Goal: Task Accomplishment & Management: Use online tool/utility

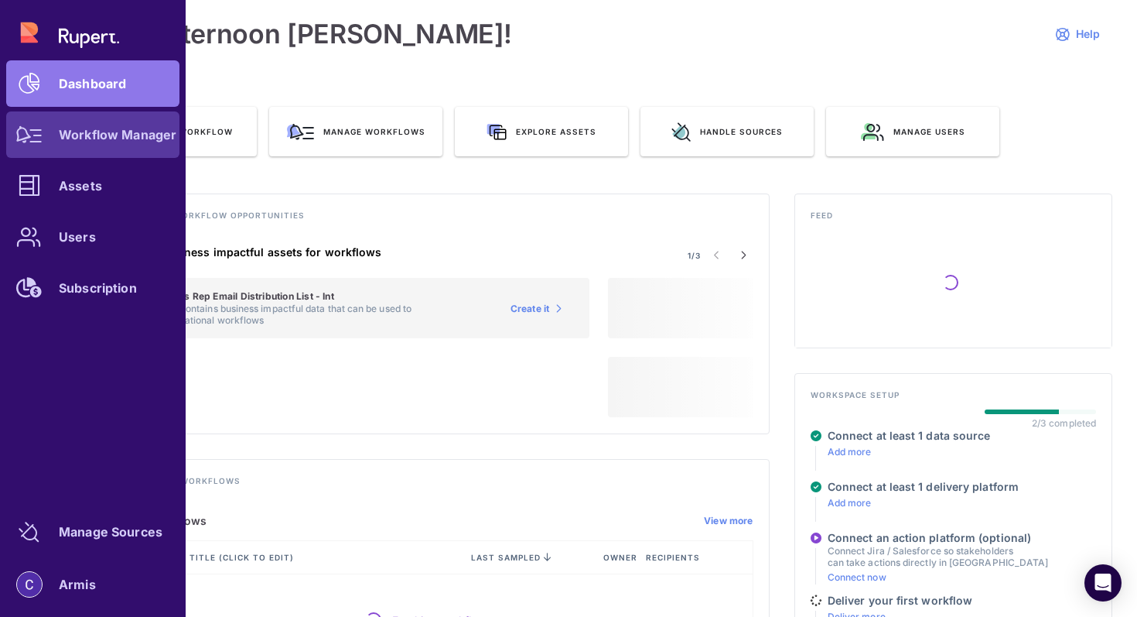
click at [50, 143] on div at bounding box center [29, 134] width 46 height 46
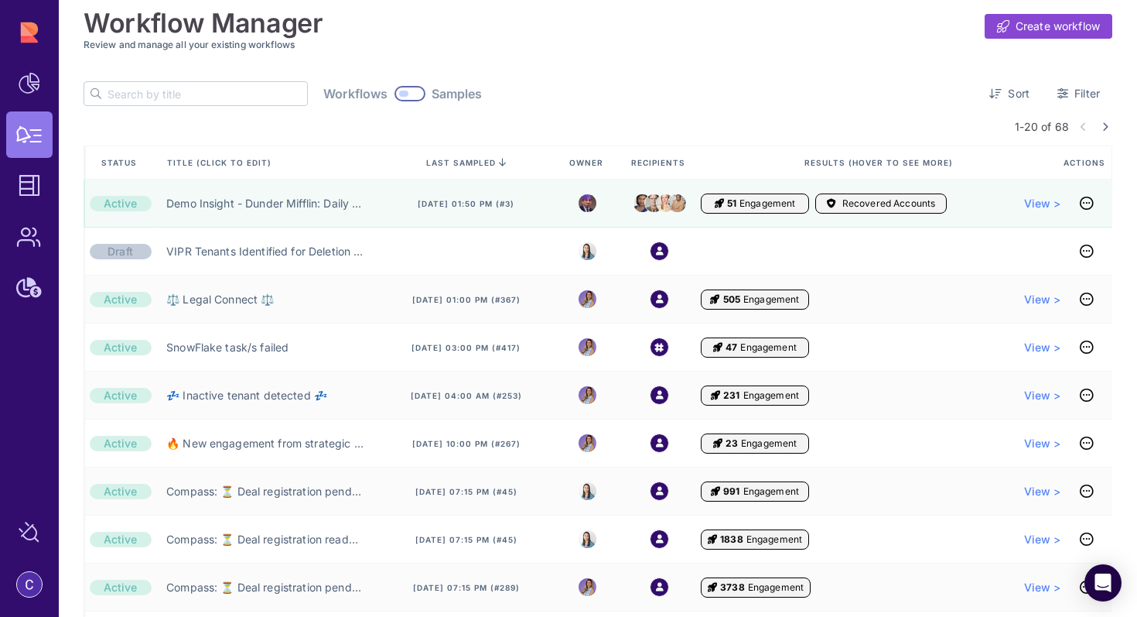
click at [217, 105] on div at bounding box center [196, 93] width 224 height 25
click at [216, 95] on input "text" at bounding box center [208, 93] width 200 height 23
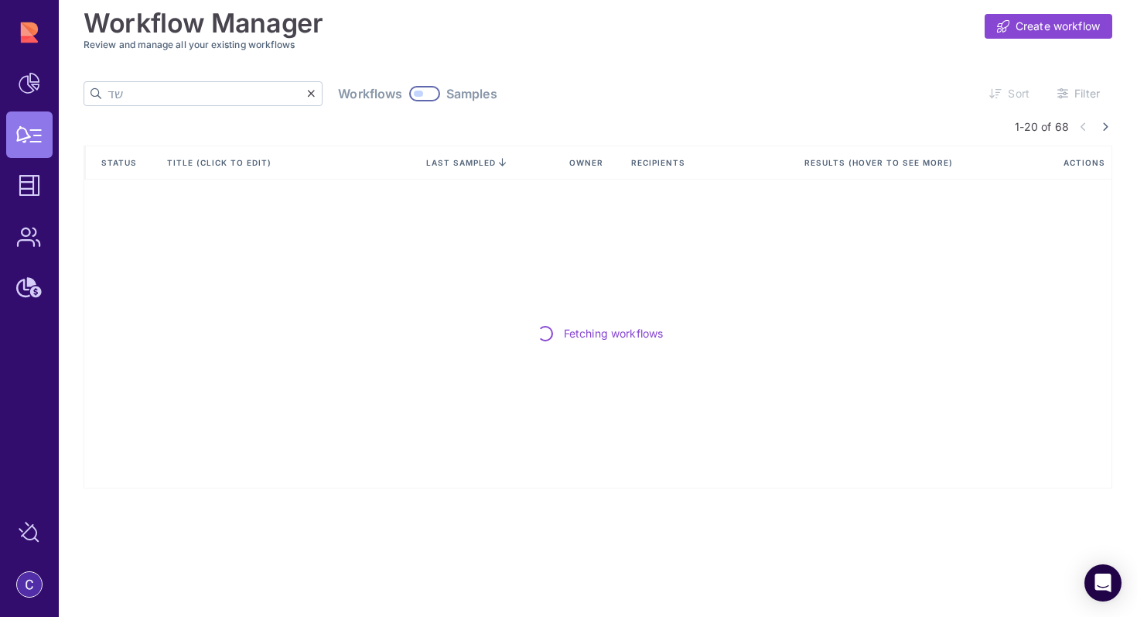
type input "ש"
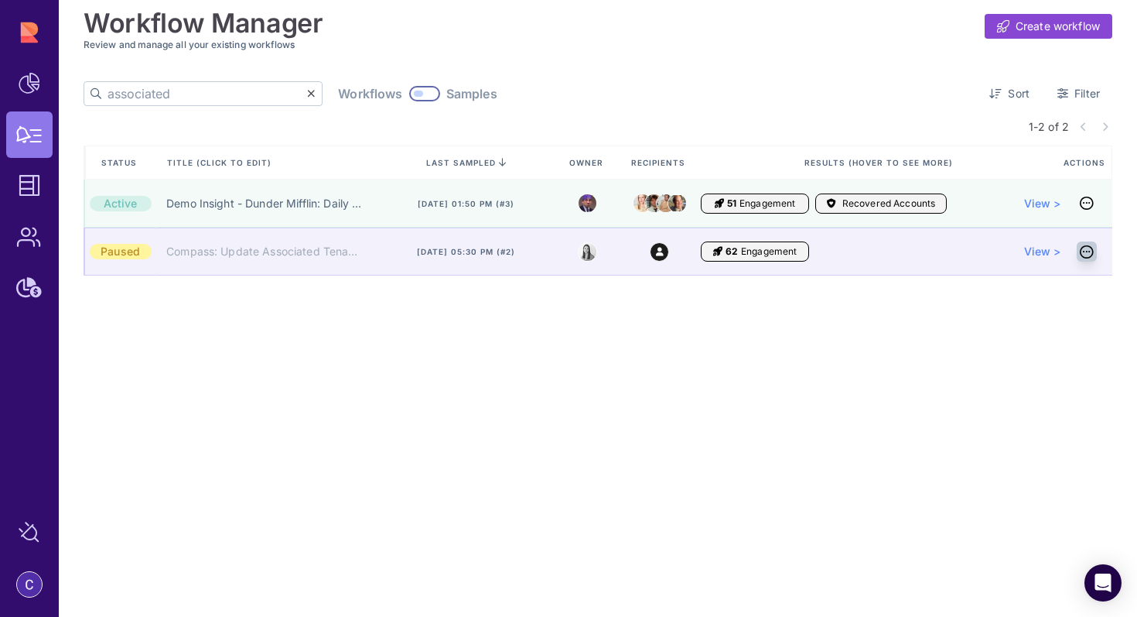
type input "associated"
click at [1089, 251] on icon at bounding box center [1087, 251] width 14 height 1
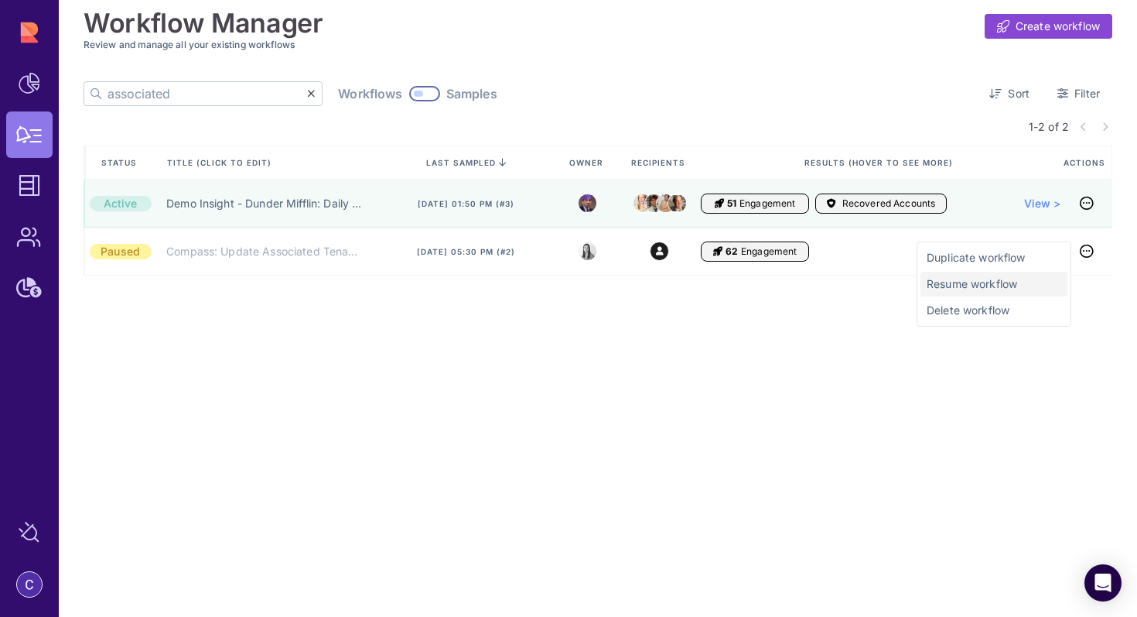
click at [996, 281] on span "Resume workflow" at bounding box center [994, 283] width 135 height 15
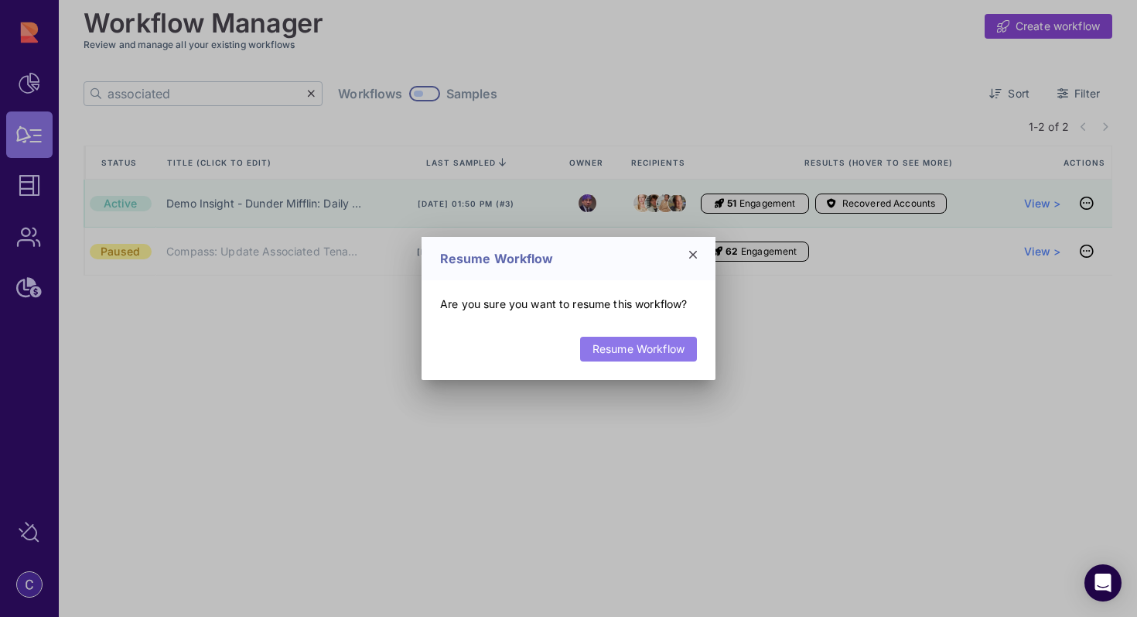
click at [651, 341] on link "Resume Workflow" at bounding box center [638, 349] width 117 height 25
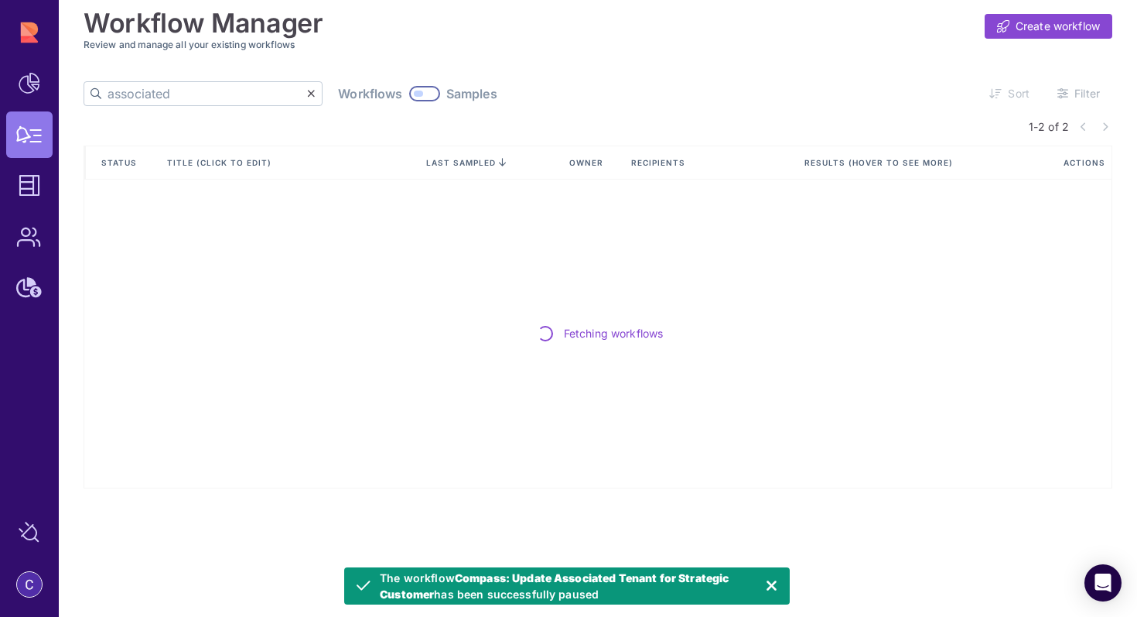
click at [197, 97] on input "associated" at bounding box center [208, 93] width 200 height 23
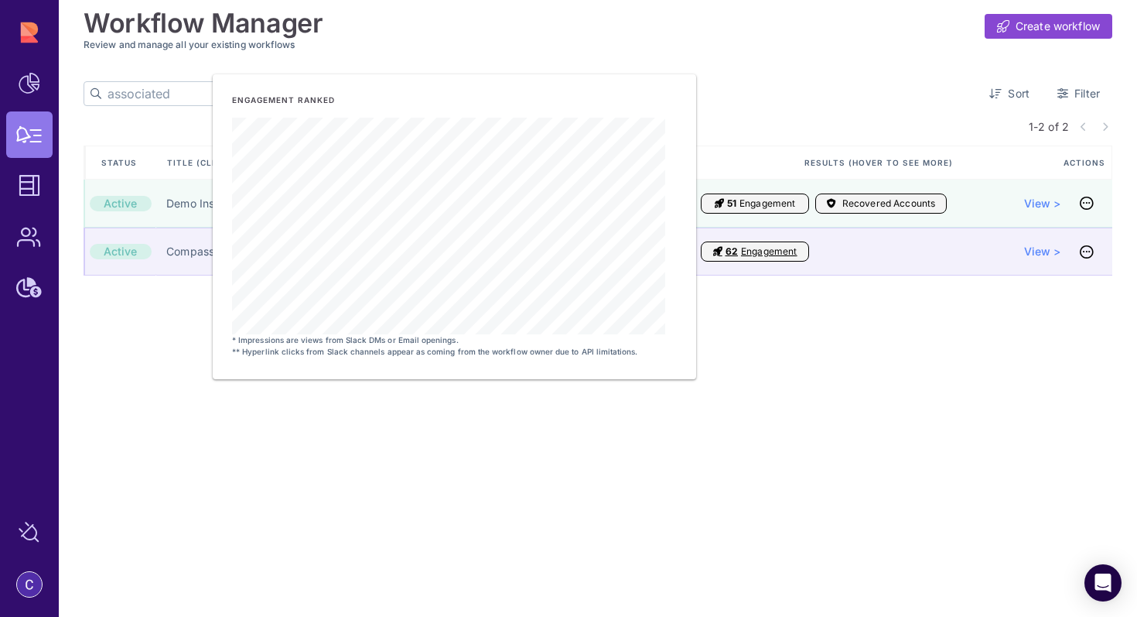
click at [731, 257] on span "62" at bounding box center [732, 251] width 12 height 12
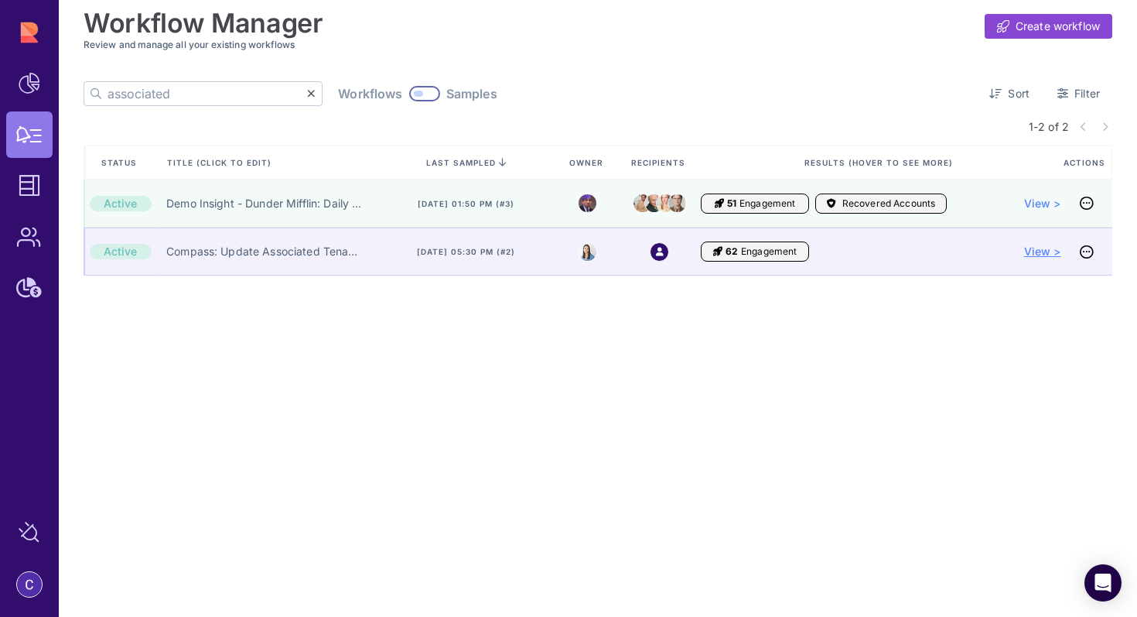
click at [1028, 248] on span "View >" at bounding box center [1042, 251] width 37 height 15
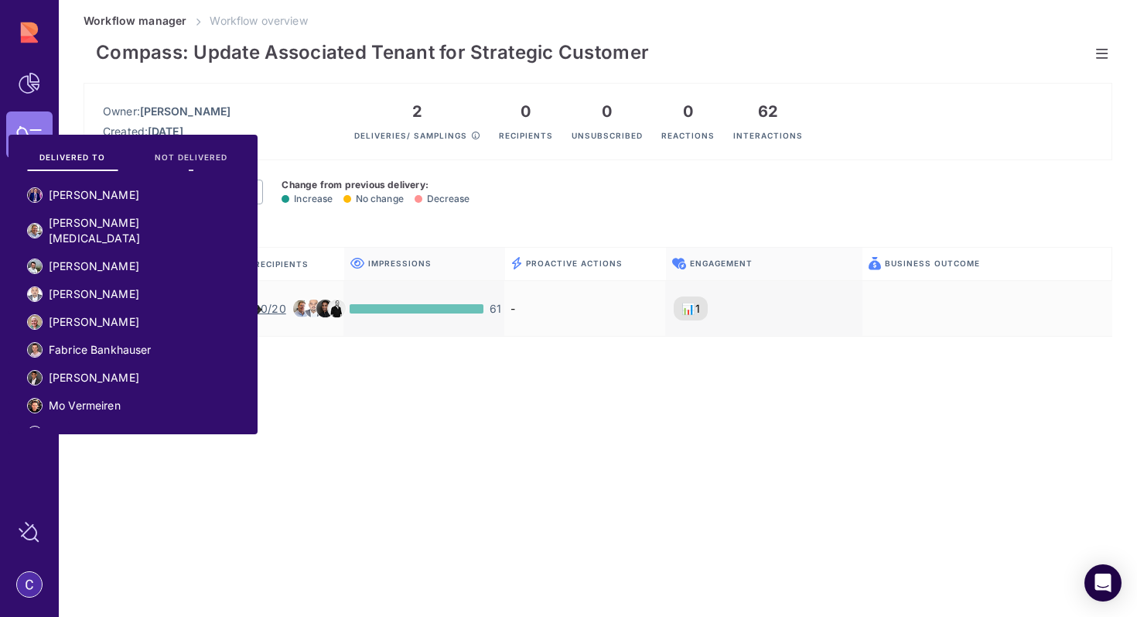
click at [184, 152] on span "NOT DELIVERED" at bounding box center [191, 157] width 73 height 11
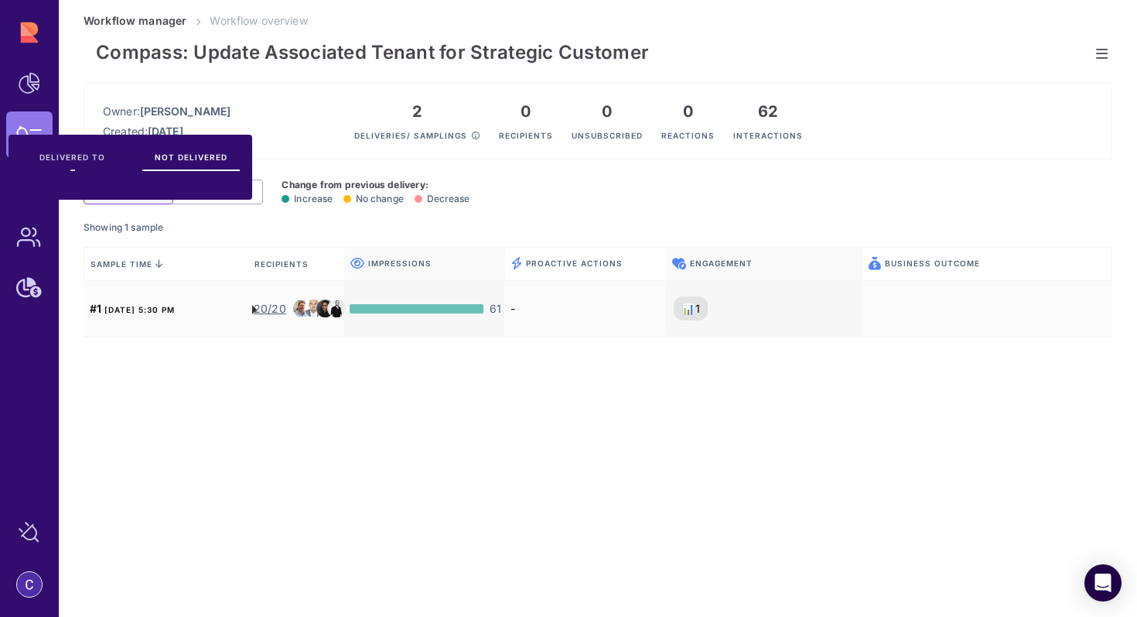
click at [99, 156] on span "DELIVERED TO" at bounding box center [72, 157] width 66 height 11
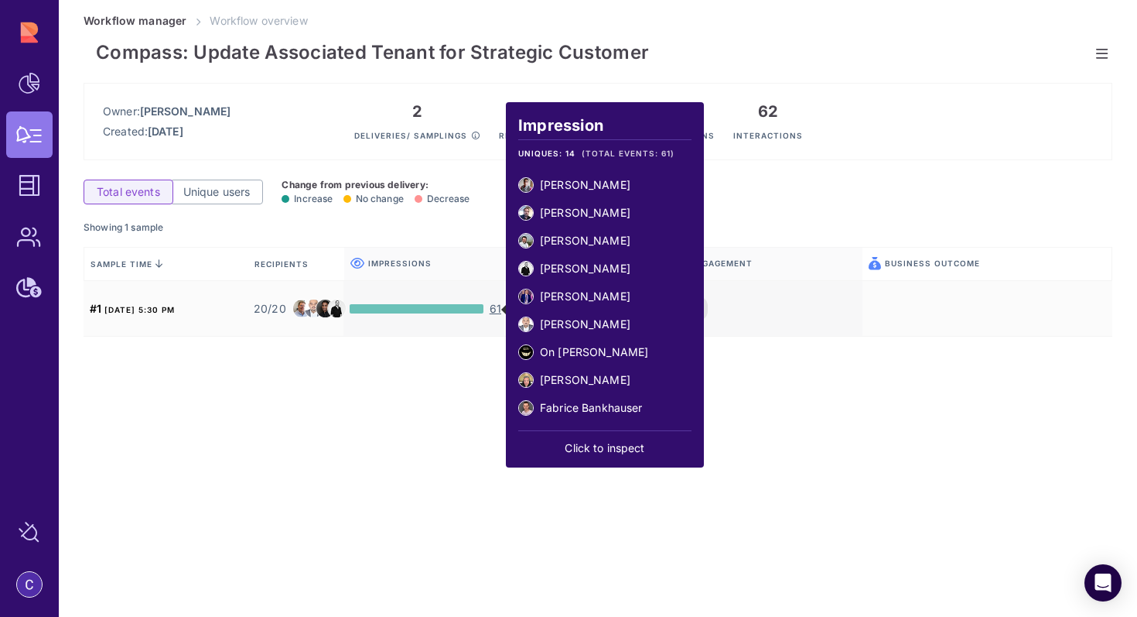
scroll to position [143, 0]
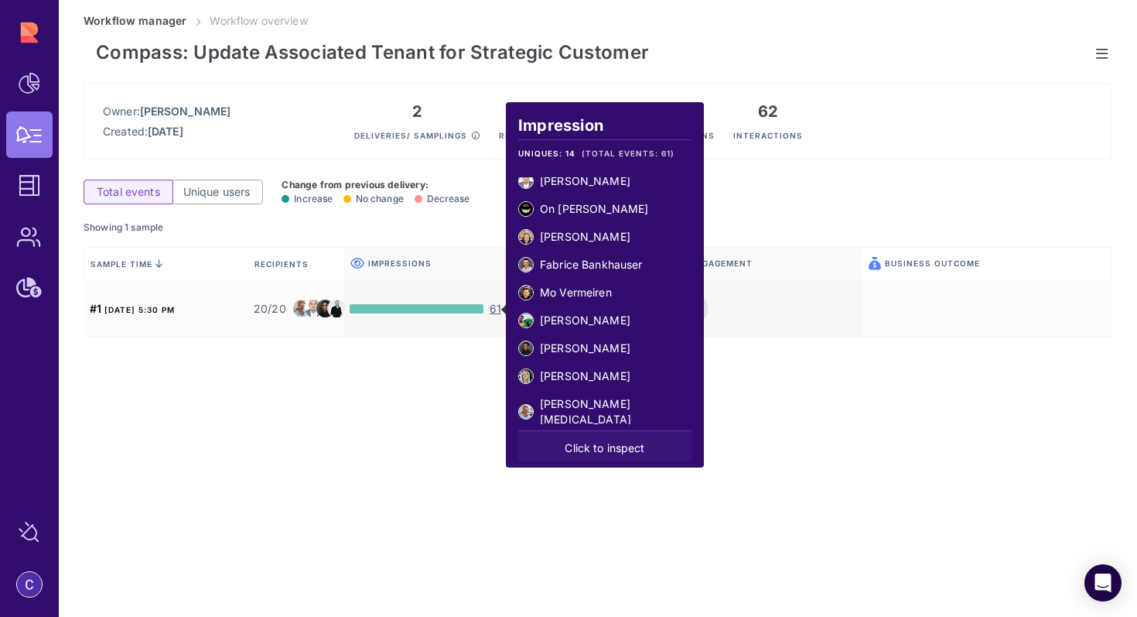
click at [599, 449] on div "Click to inspect" at bounding box center [604, 445] width 173 height 31
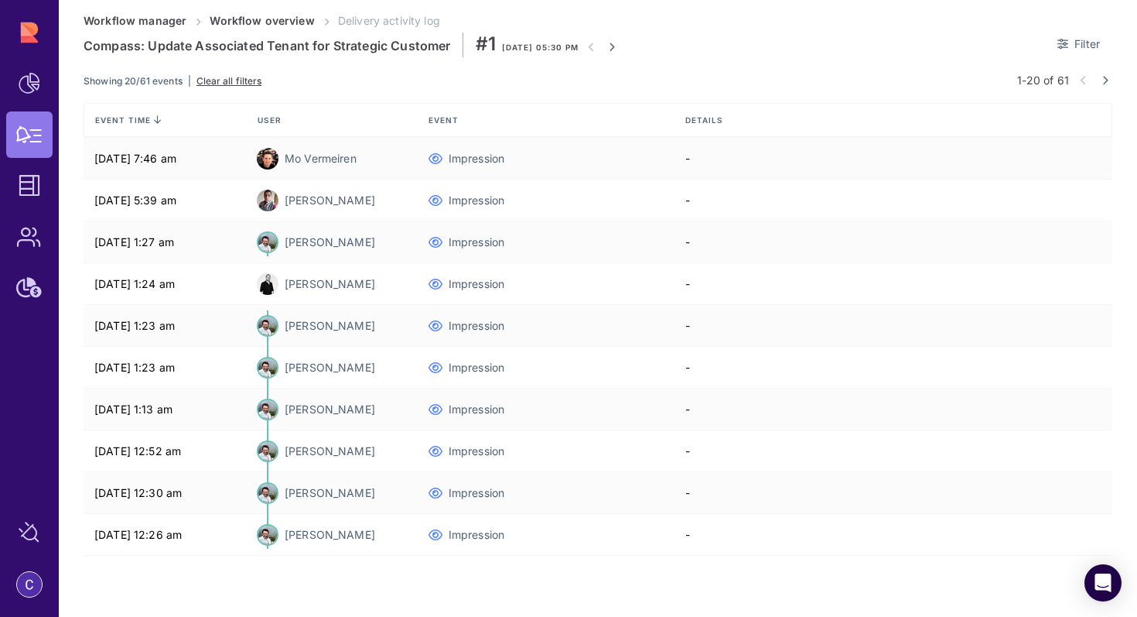
scroll to position [424, 0]
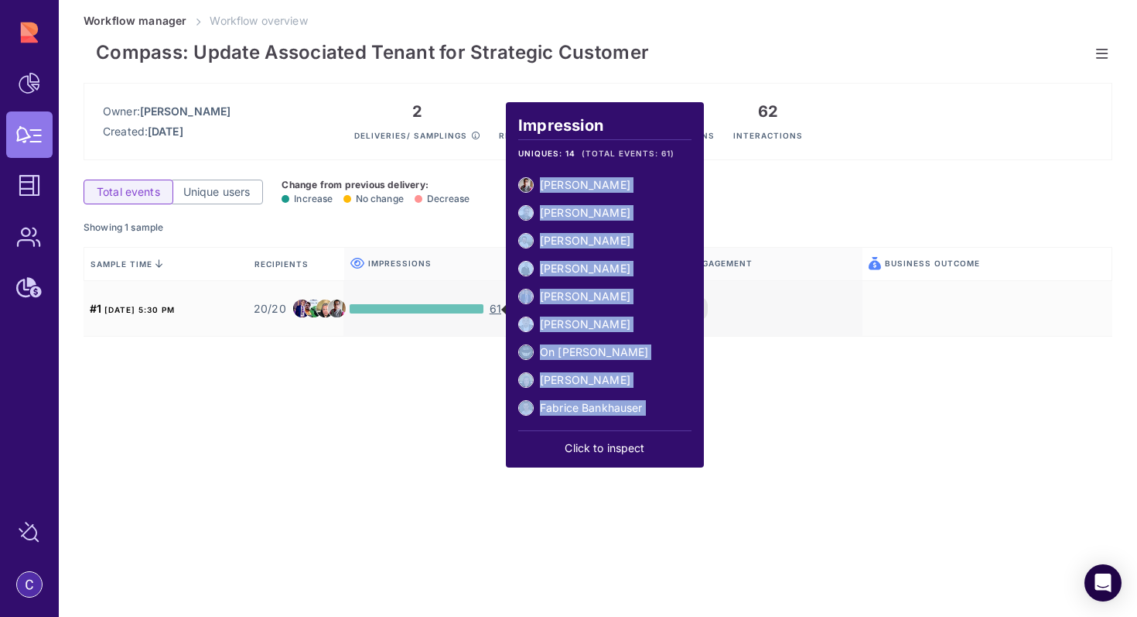
drag, startPoint x: 608, startPoint y: 412, endPoint x: 552, endPoint y: 162, distance: 256.1
click at [552, 162] on div "Impression UNIQUES: 14 (TOTAL EVENTS: 61) [PERSON_NAME] [PERSON_NAME] [PERSON_N…" at bounding box center [604, 284] width 173 height 353
copy ul "[PERSON_NAME] [PERSON_NAME] [PERSON_NAME] [PERSON_NAME] [PERSON_NAME] [PERSON_N…"
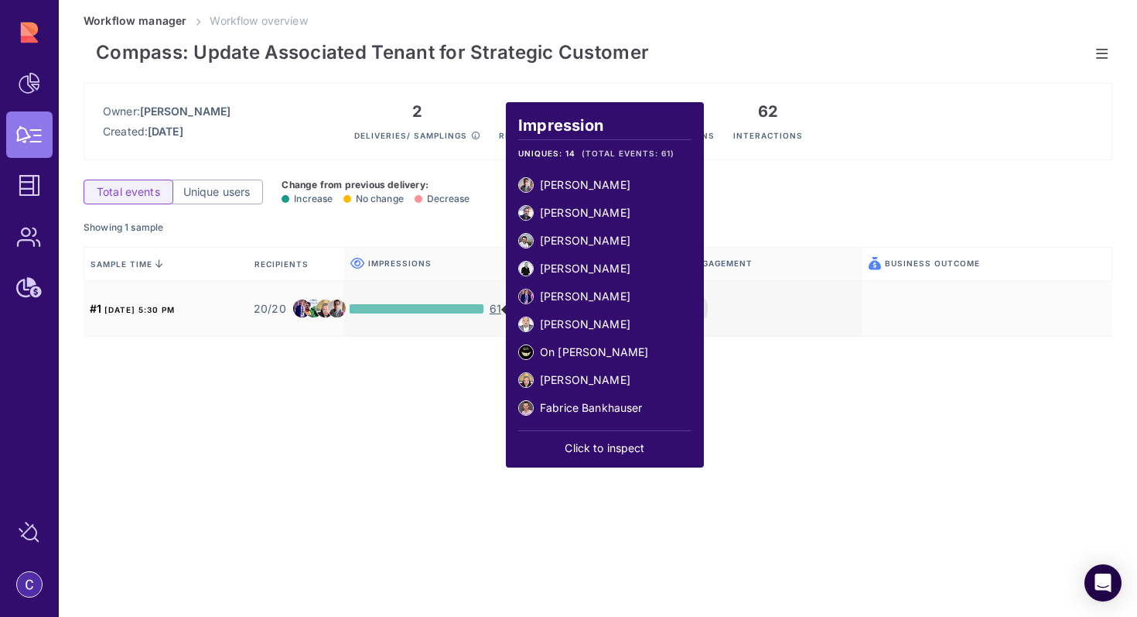
scroll to position [143, 0]
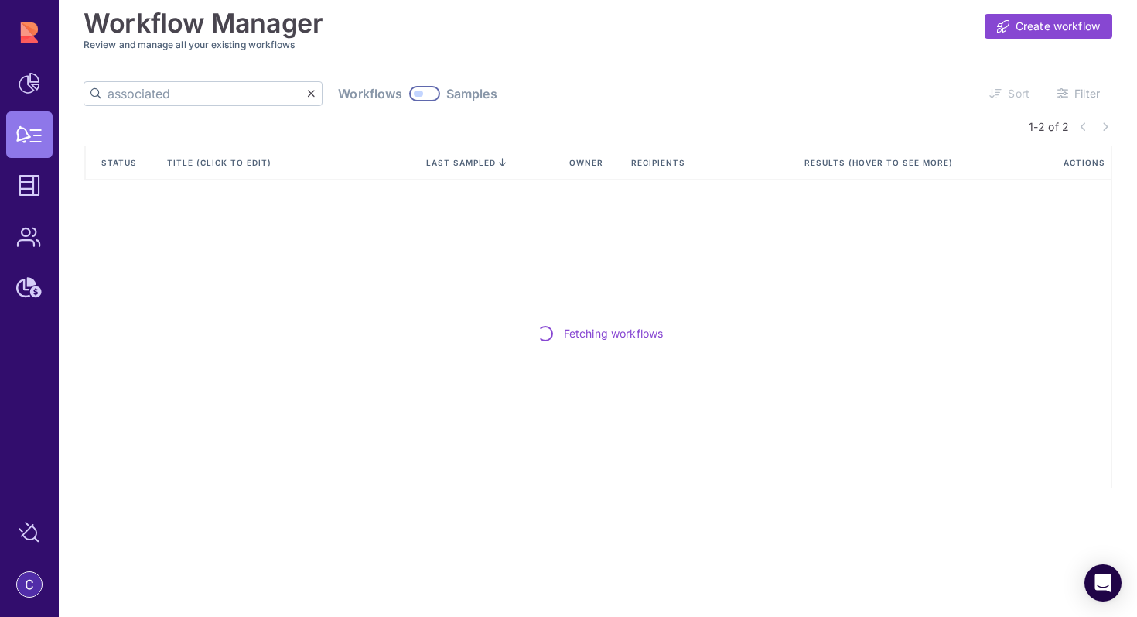
click at [176, 97] on input "associated" at bounding box center [208, 93] width 200 height 23
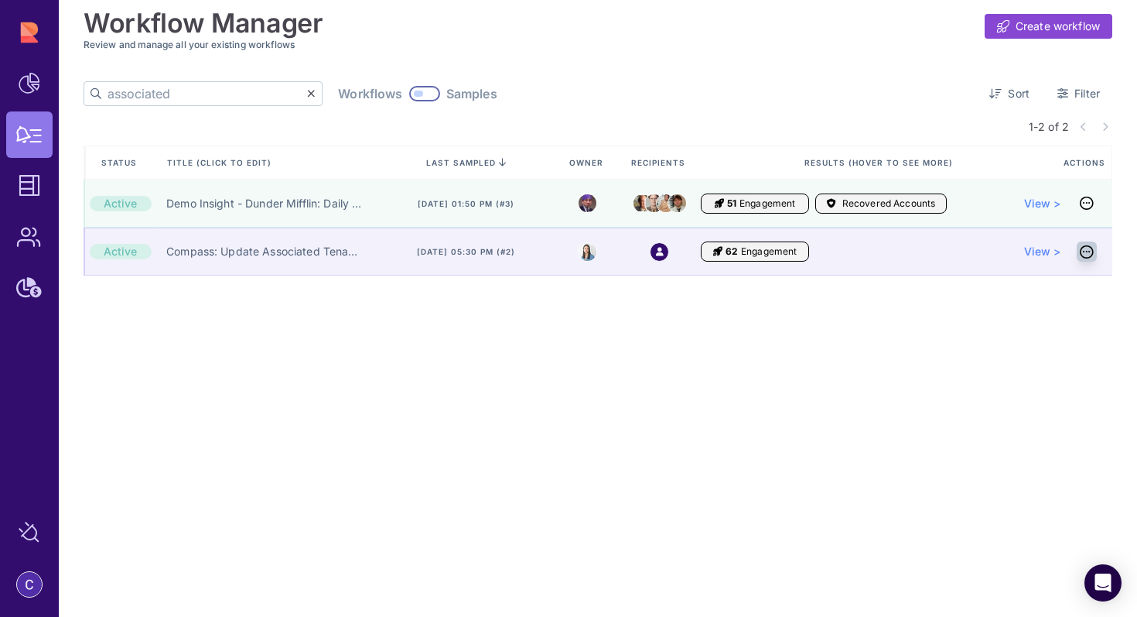
click at [1096, 251] on link at bounding box center [1087, 251] width 20 height 20
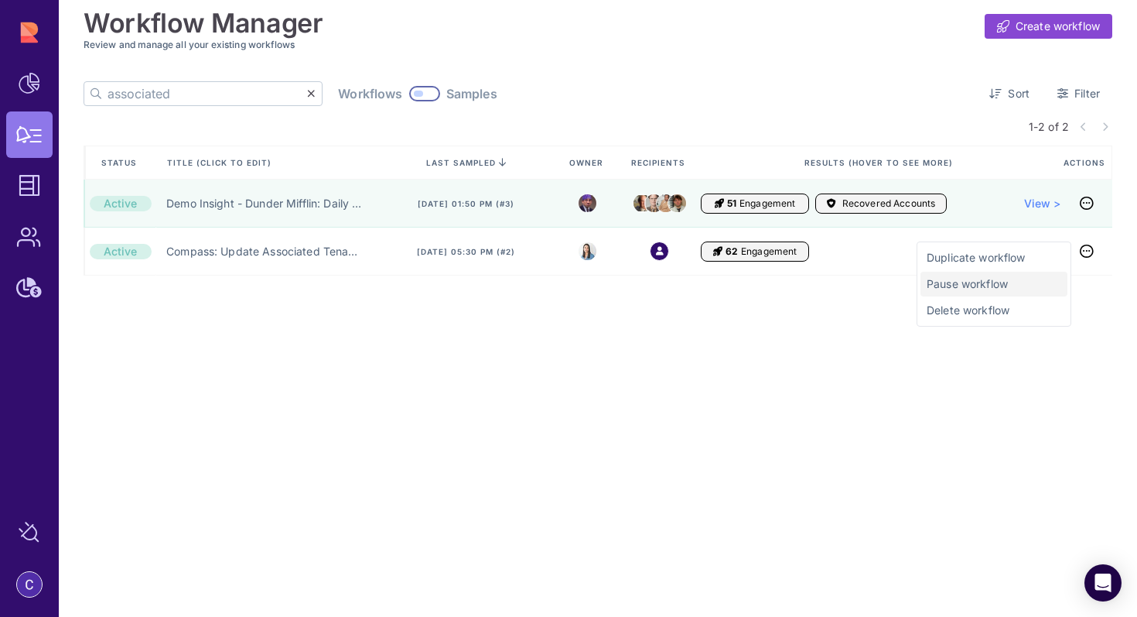
click at [1031, 279] on span "Pause workflow" at bounding box center [994, 283] width 135 height 15
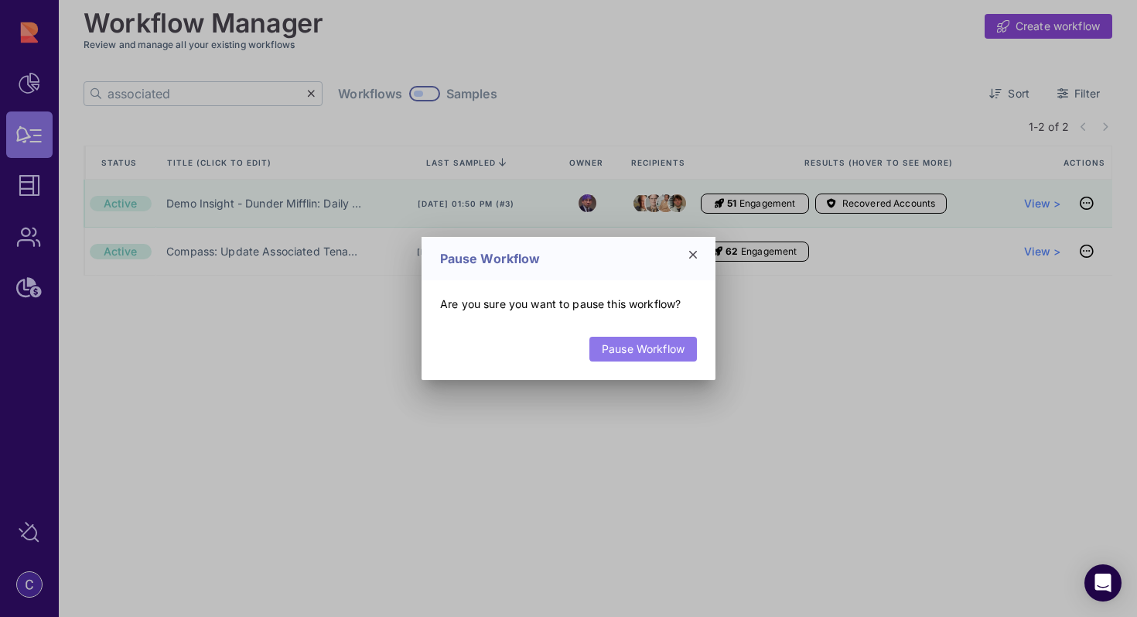
click at [663, 348] on link "Pause Workflow" at bounding box center [644, 349] width 108 height 25
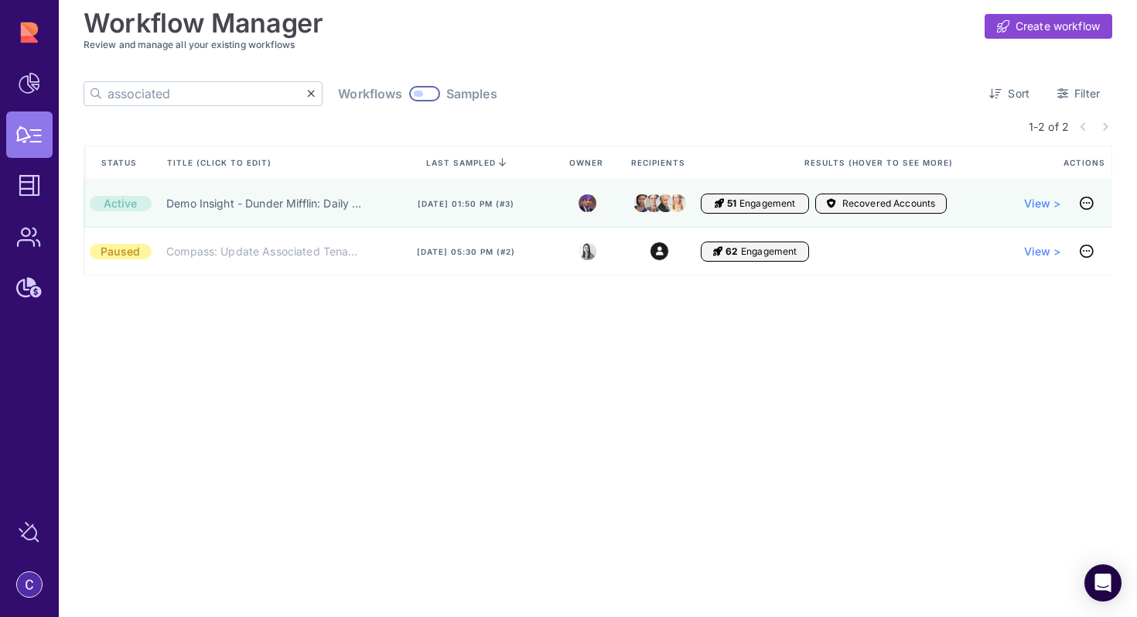
click at [263, 90] on div "associated" at bounding box center [203, 93] width 239 height 25
click at [307, 90] on icon at bounding box center [311, 93] width 9 height 11
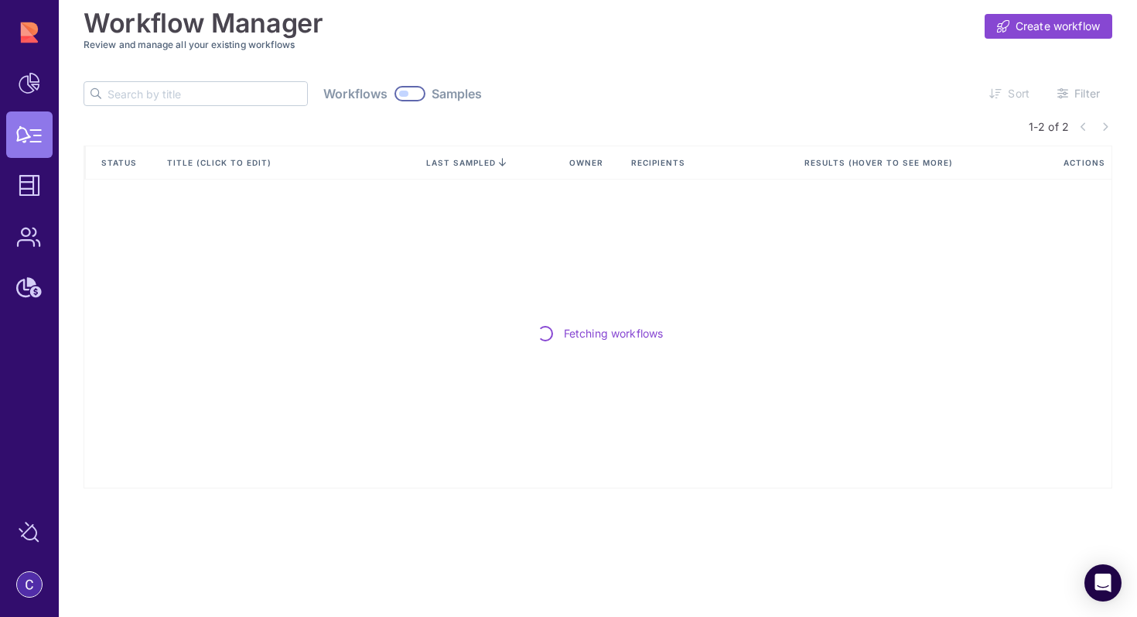
click at [193, 91] on input "text" at bounding box center [208, 93] width 200 height 23
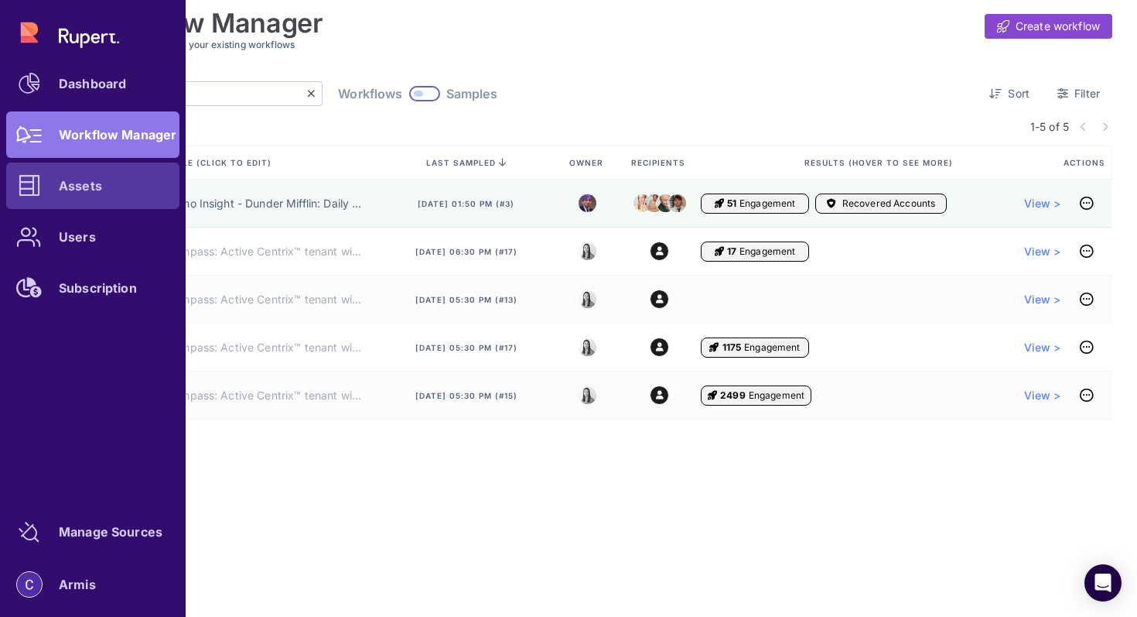
type input "centrix"
click at [74, 200] on link "Assets" at bounding box center [92, 185] width 173 height 46
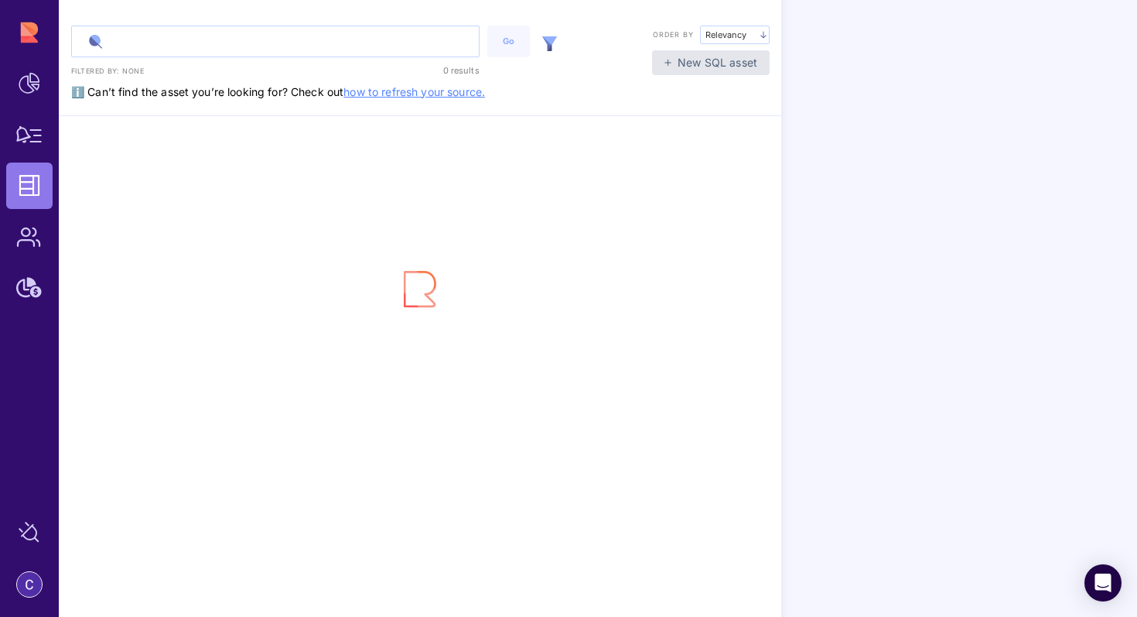
click at [227, 45] on input "text" at bounding box center [275, 41] width 407 height 30
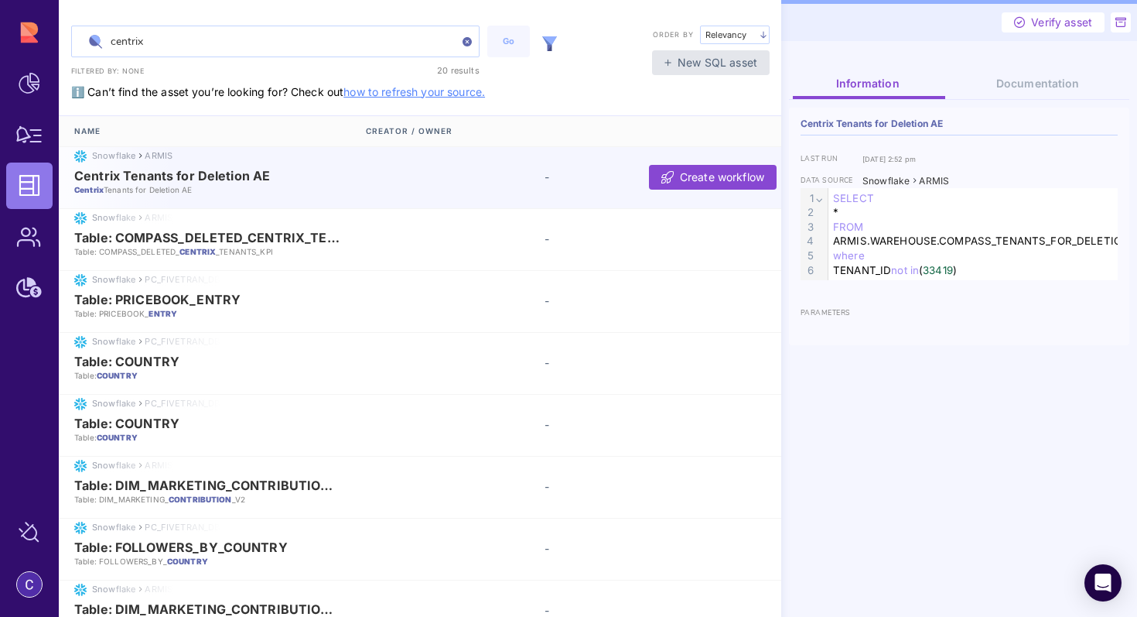
type input "centrix"
click at [239, 179] on span "Centrix Tenants for Deletion AE" at bounding box center [172, 176] width 196 height 14
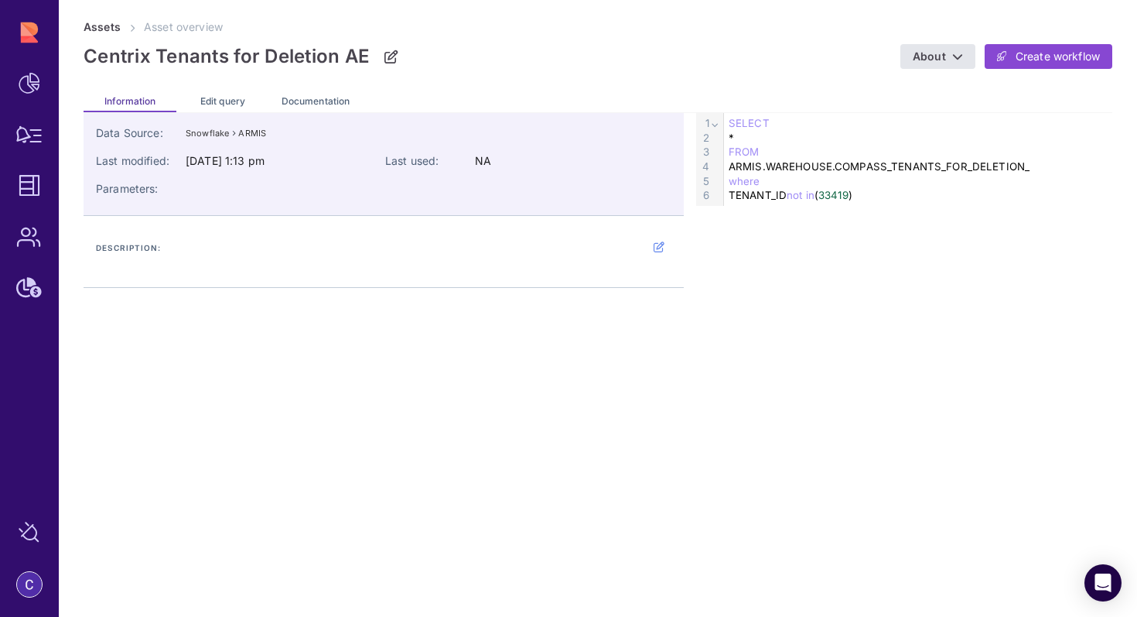
click at [232, 107] on div "Edit query" at bounding box center [222, 99] width 93 height 25
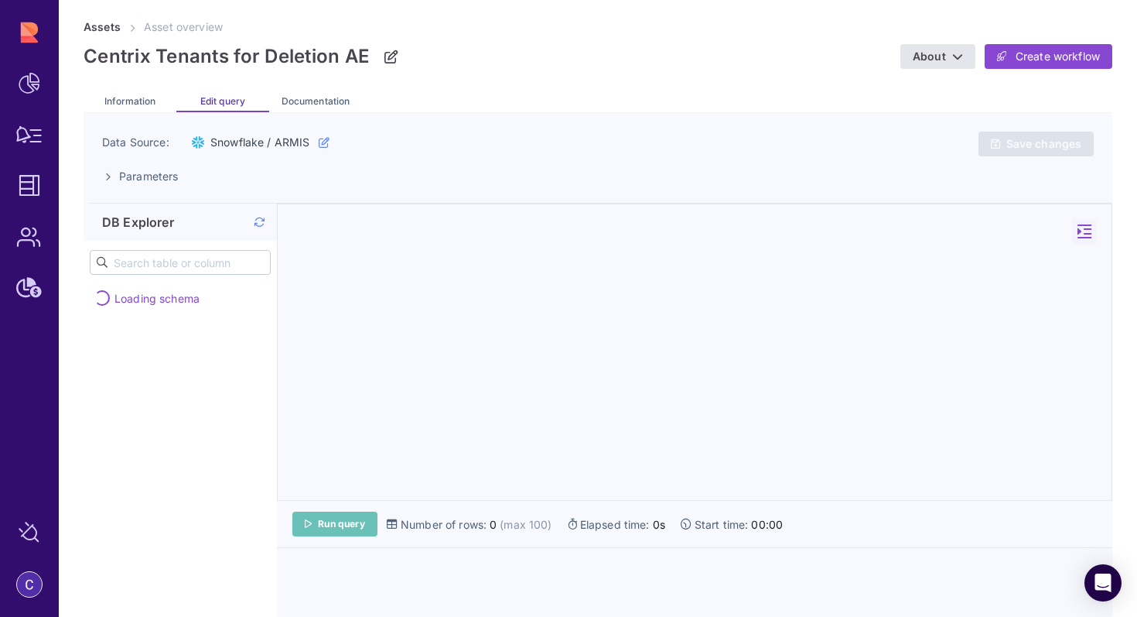
click at [356, 521] on span "Run query" at bounding box center [341, 524] width 47 height 12
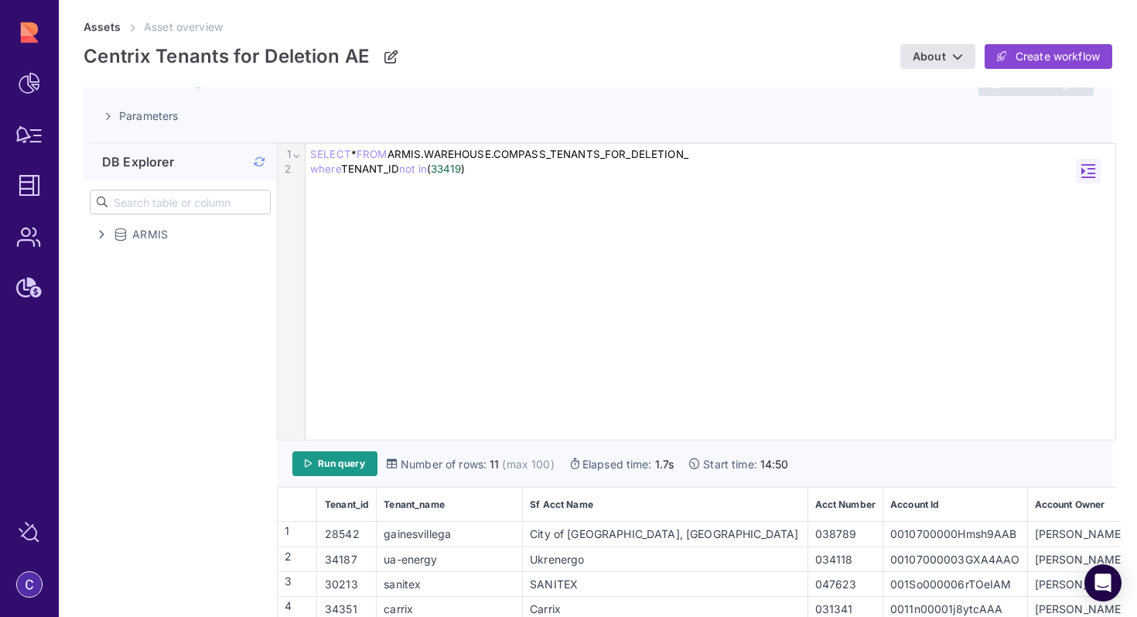
scroll to position [57, 0]
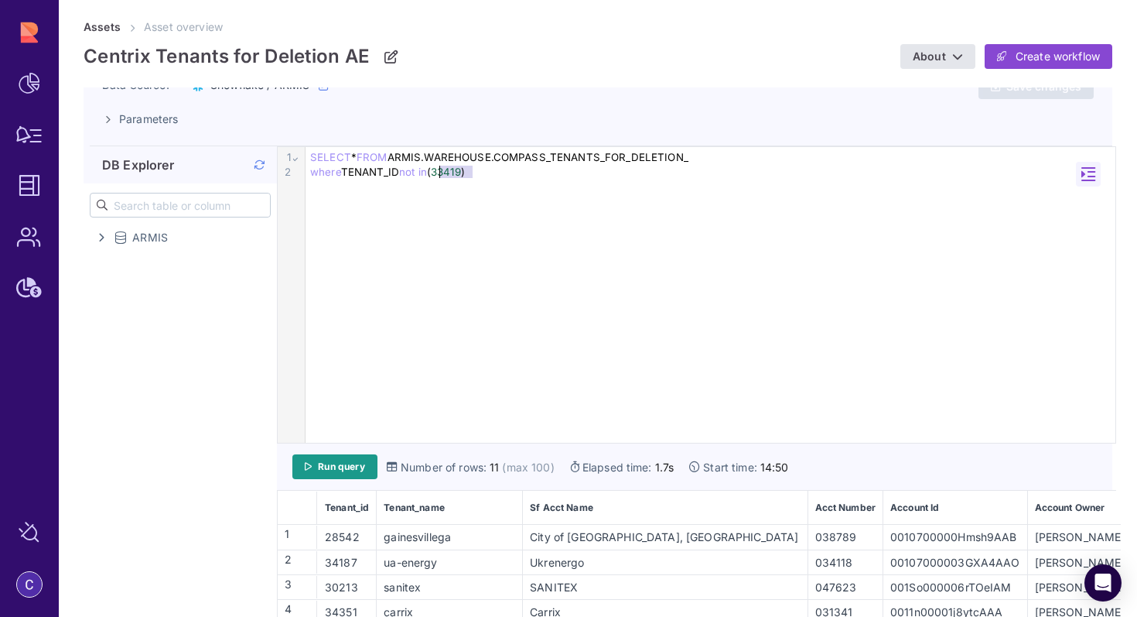
drag, startPoint x: 472, startPoint y: 170, endPoint x: 442, endPoint y: 170, distance: 30.2
click at [442, 170] on div "where TENANT_ID not in ( 33419 )" at bounding box center [711, 172] width 810 height 15
click at [354, 458] on link "Run query" at bounding box center [334, 466] width 85 height 25
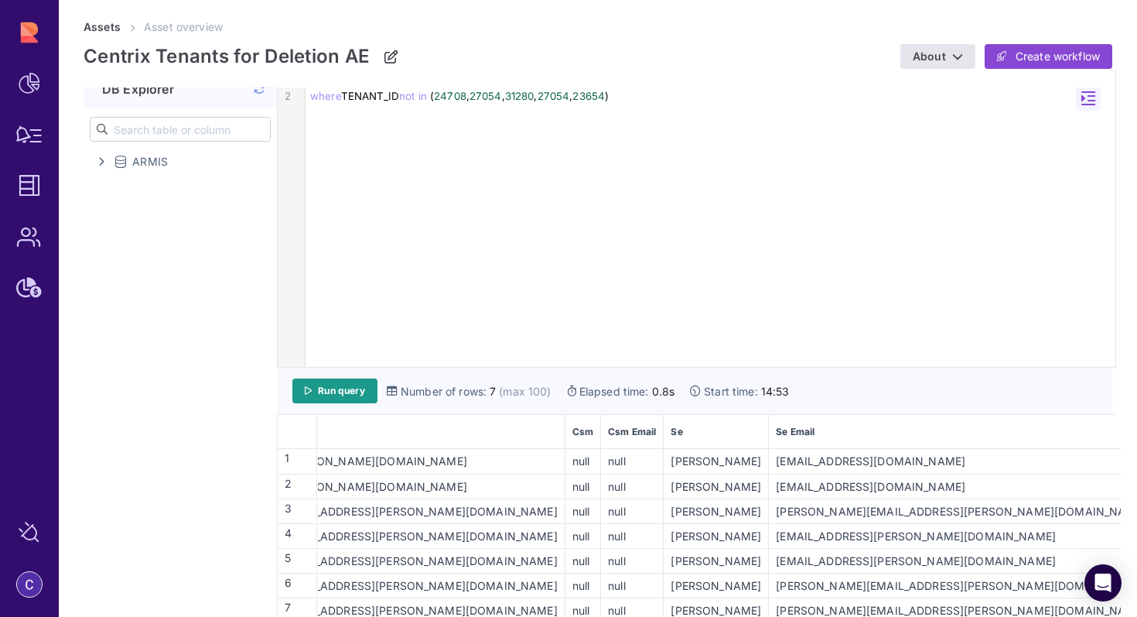
scroll to position [0, 0]
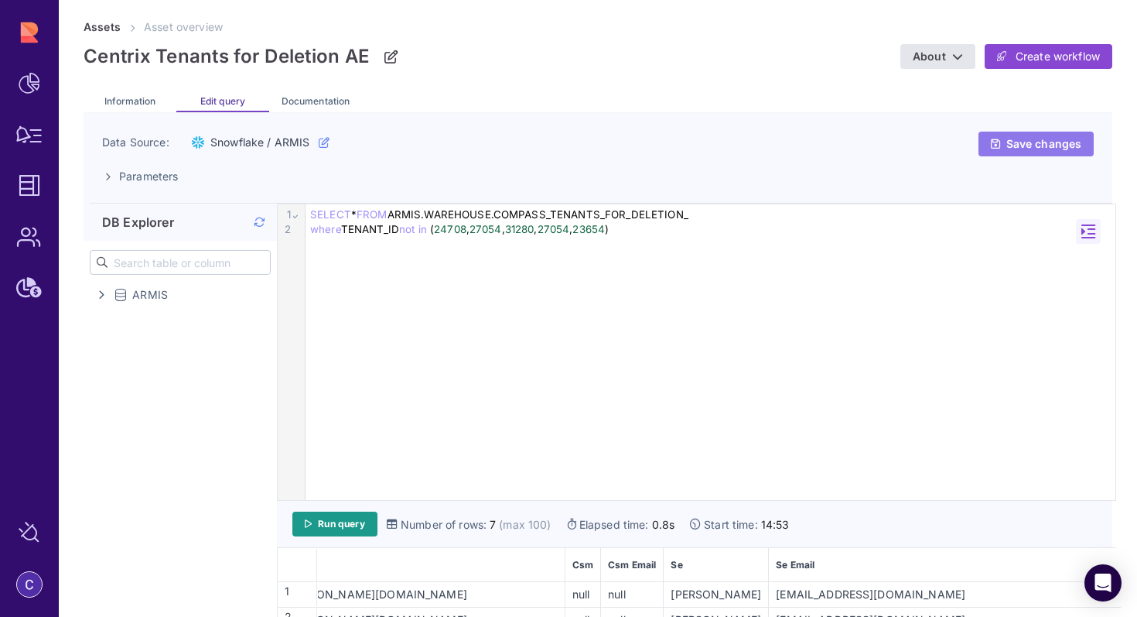
click at [1021, 150] on span "Save changes" at bounding box center [1044, 144] width 75 height 14
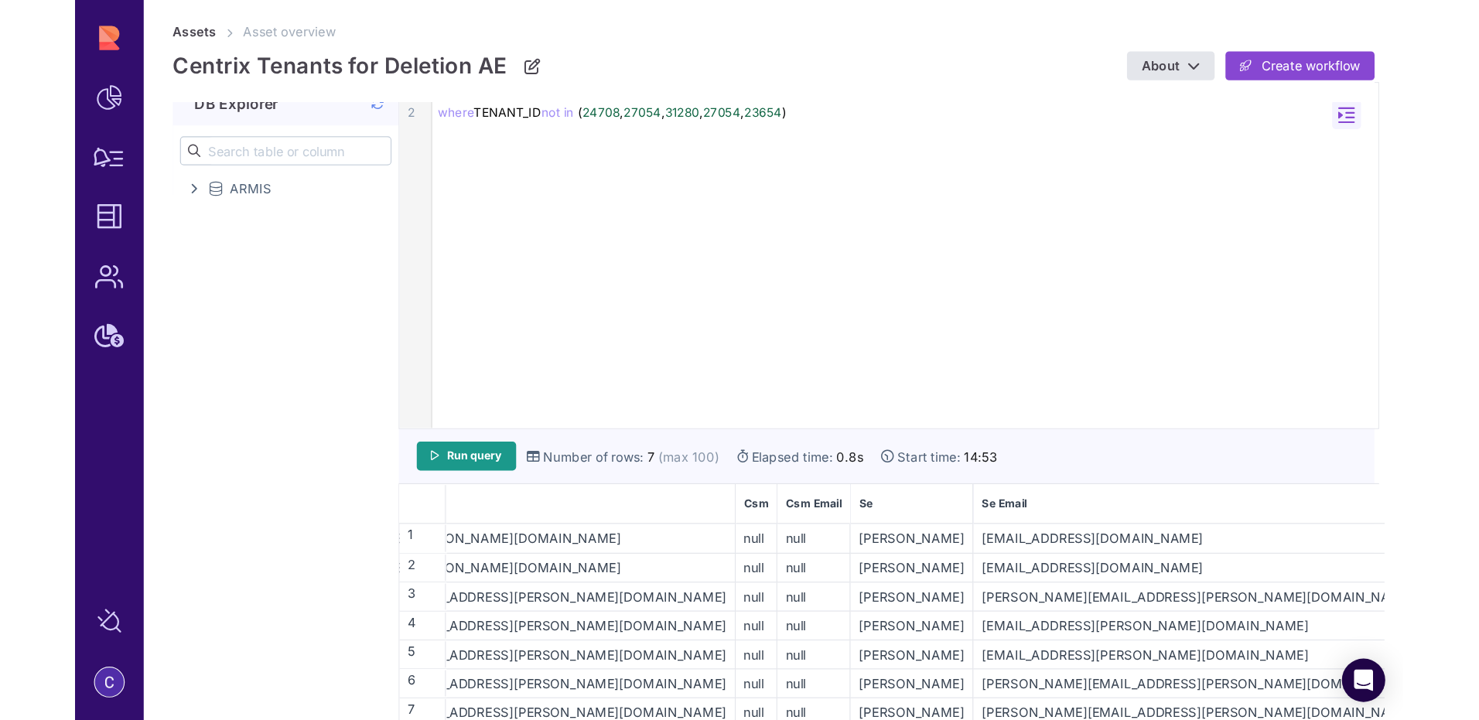
scroll to position [32, 0]
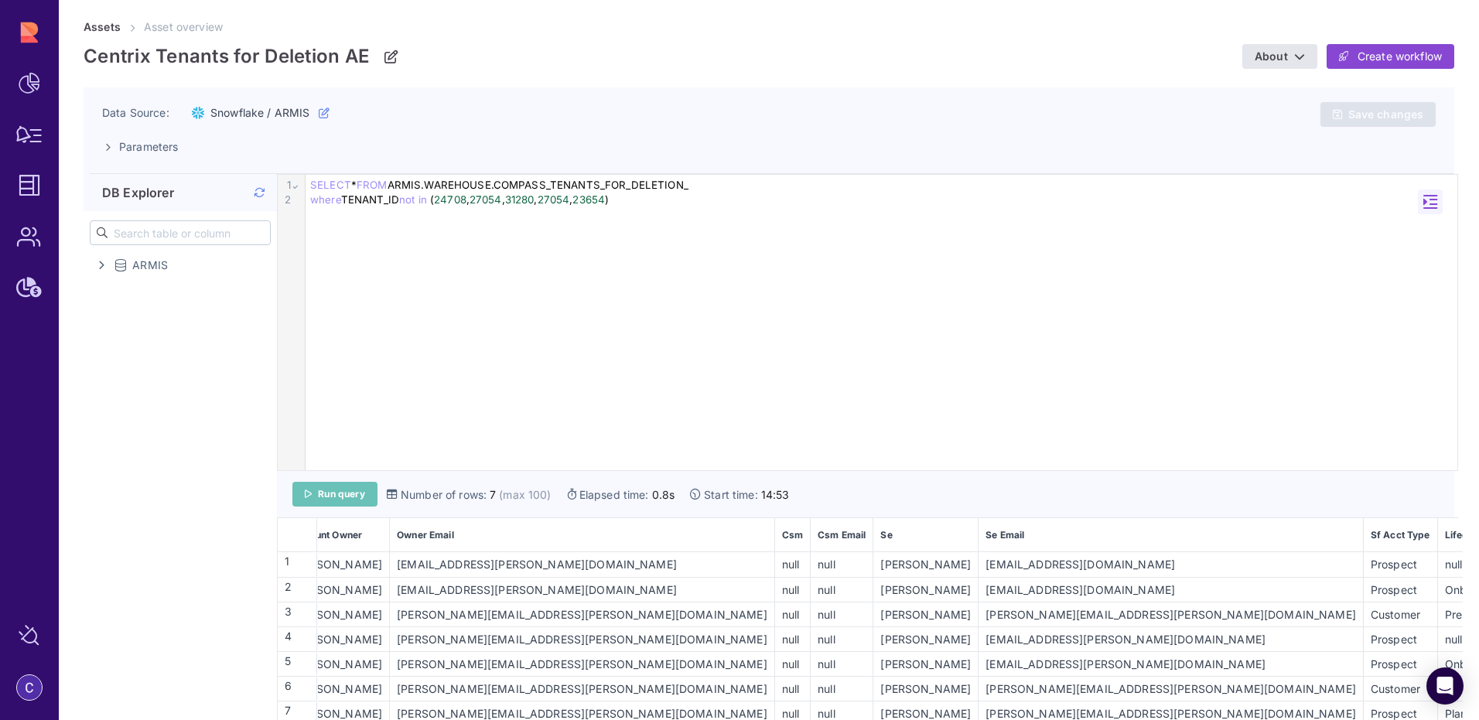
click at [354, 492] on span "Run query" at bounding box center [341, 494] width 47 height 12
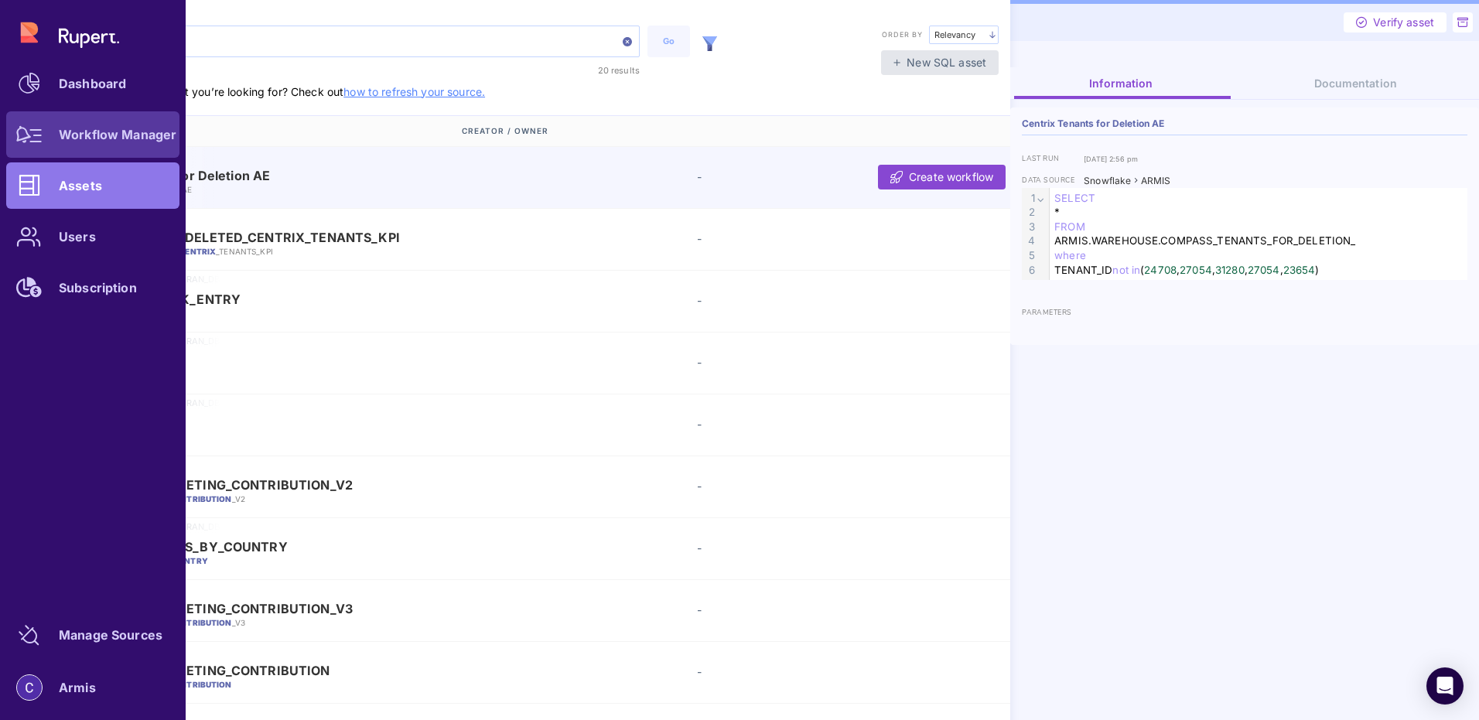
click at [80, 139] on div "Workflow Manager" at bounding box center [118, 134] width 118 height 9
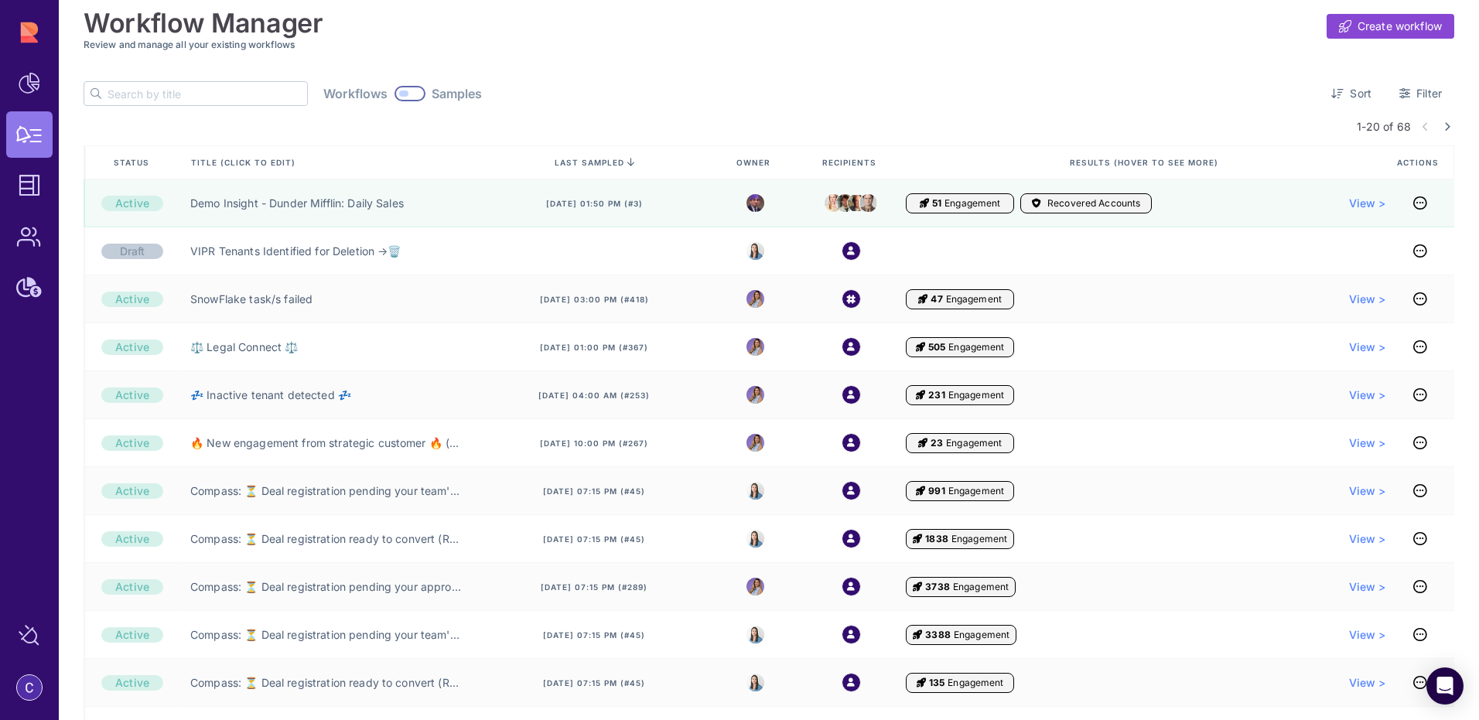
click at [144, 99] on input "text" at bounding box center [208, 93] width 200 height 23
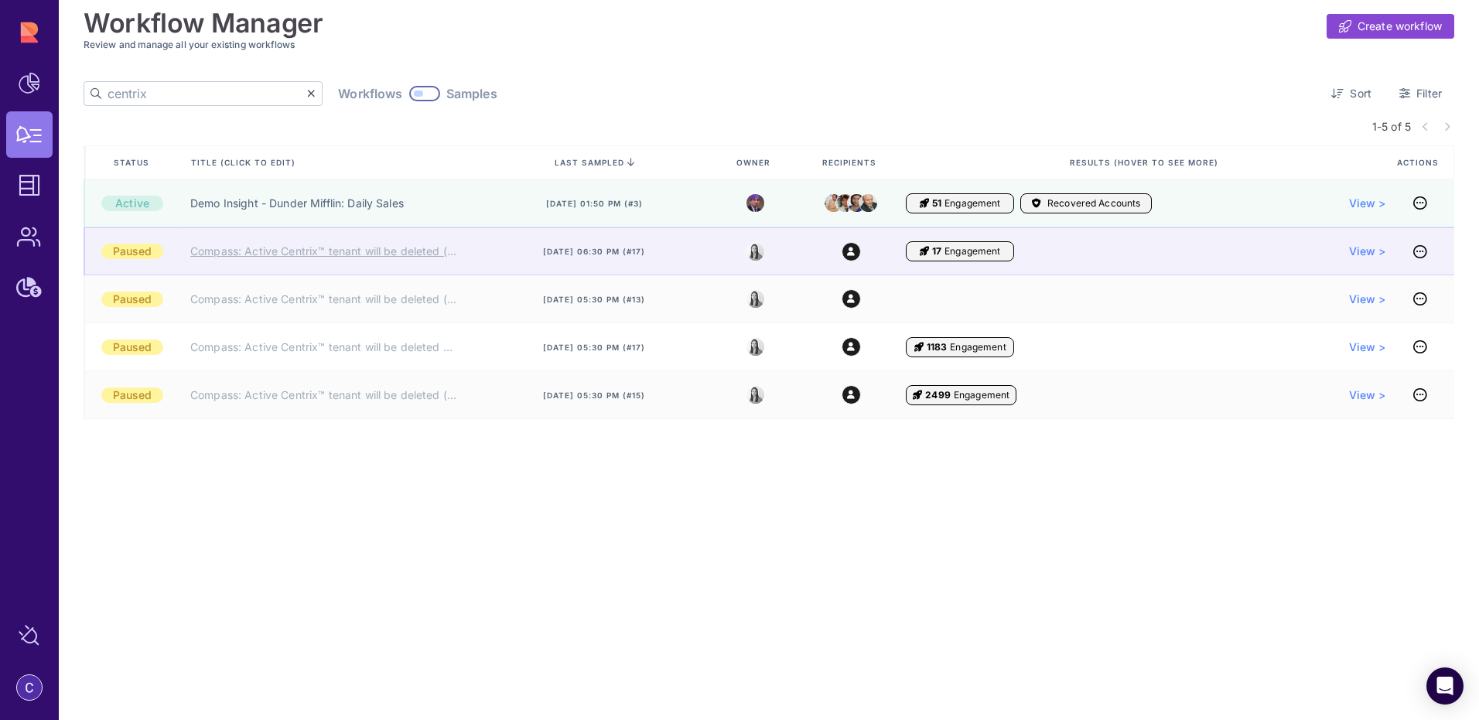
type input "centrix"
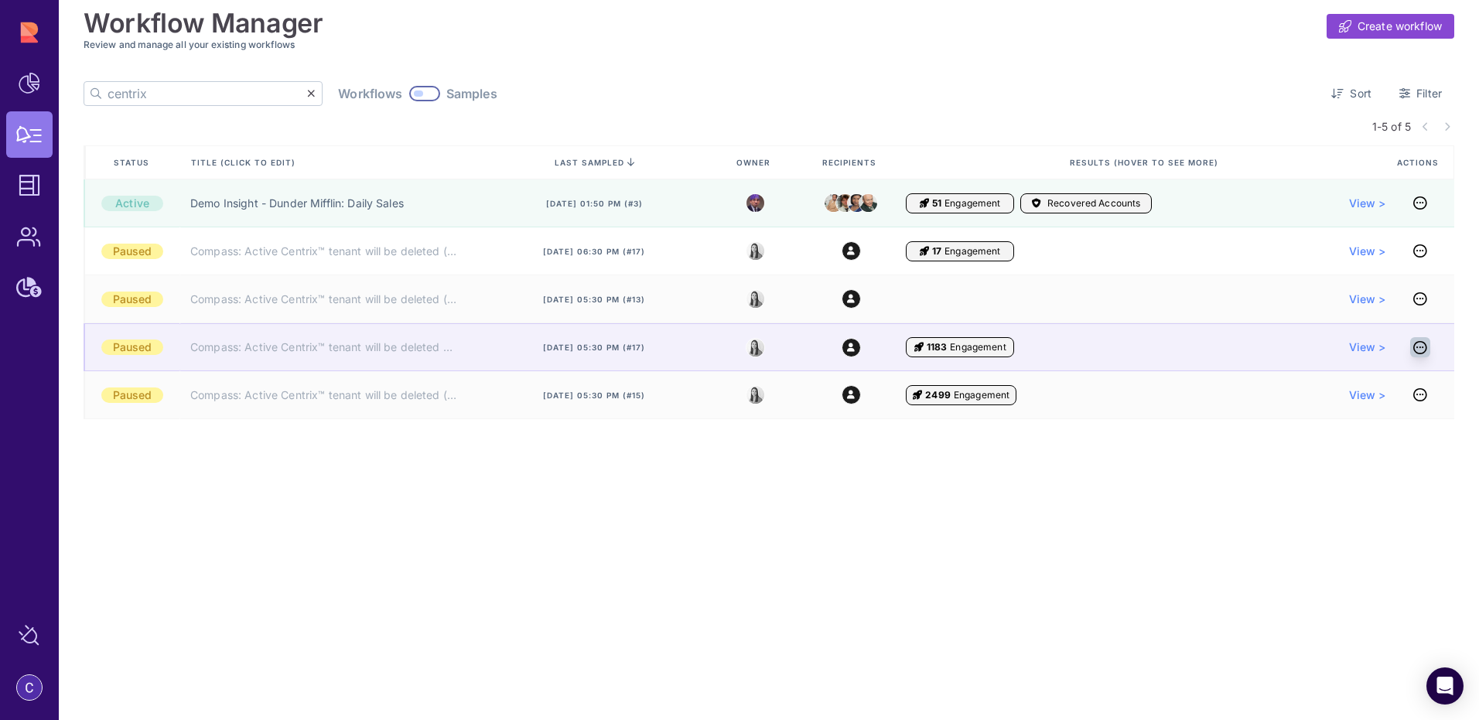
click at [1137, 348] on icon at bounding box center [1421, 347] width 14 height 1
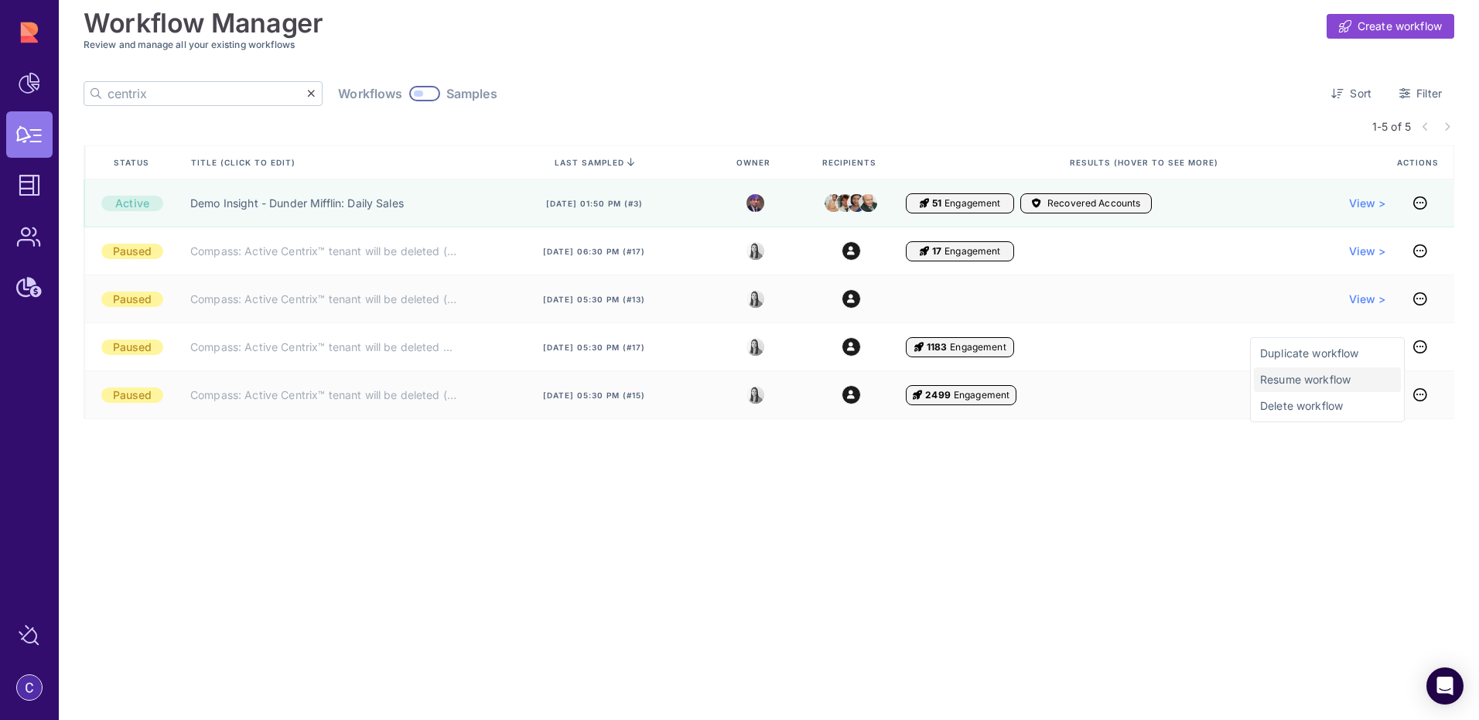
click at [1137, 383] on span "Resume workflow" at bounding box center [1327, 379] width 135 height 15
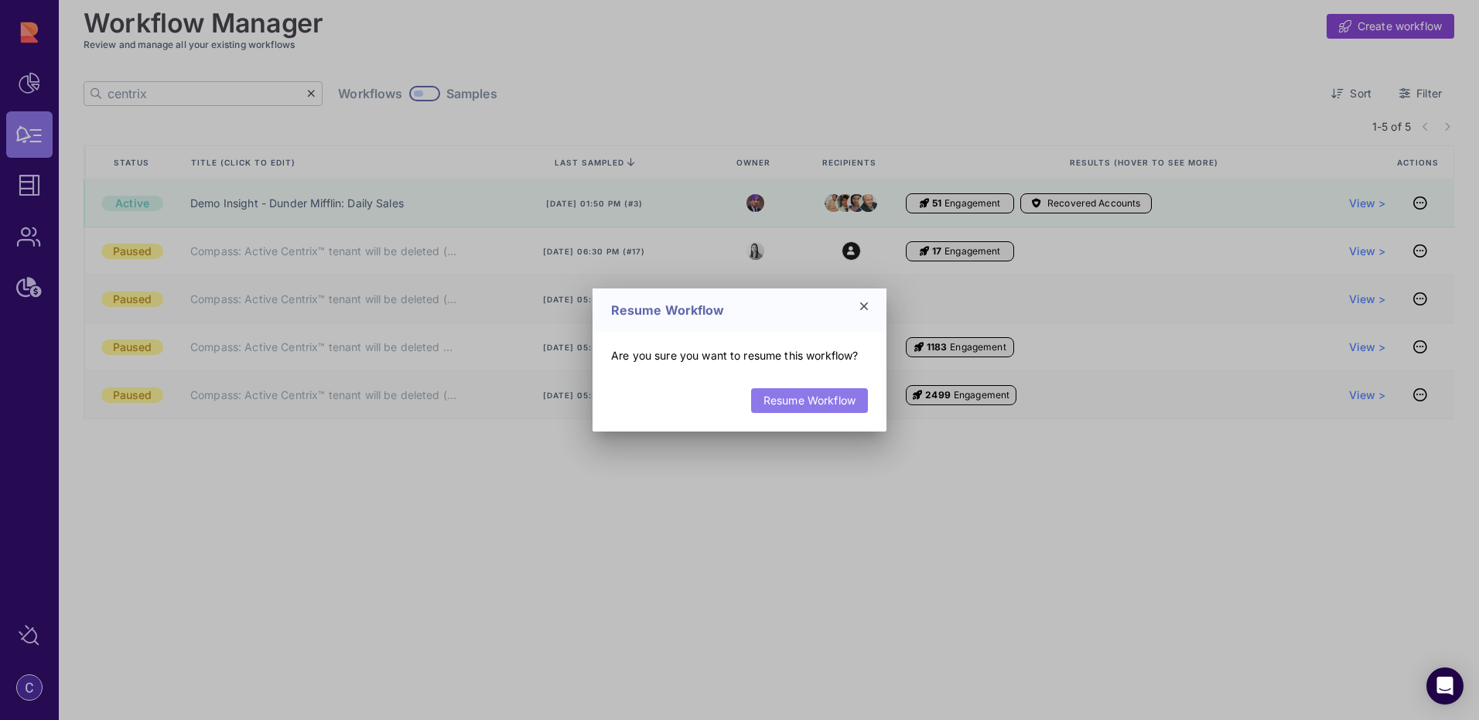
click at [758, 402] on link "Resume Workflow" at bounding box center [809, 400] width 117 height 25
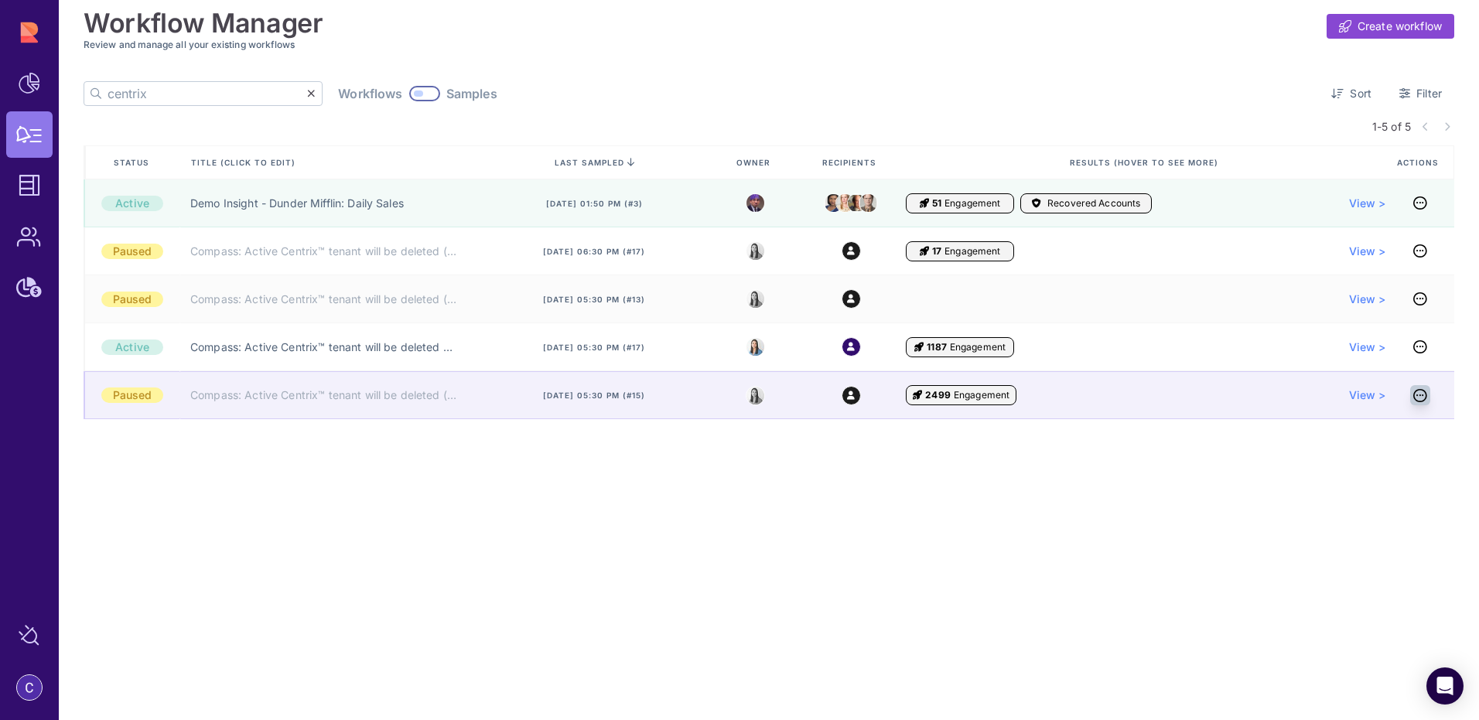
click at [1137, 396] on icon at bounding box center [1421, 395] width 14 height 1
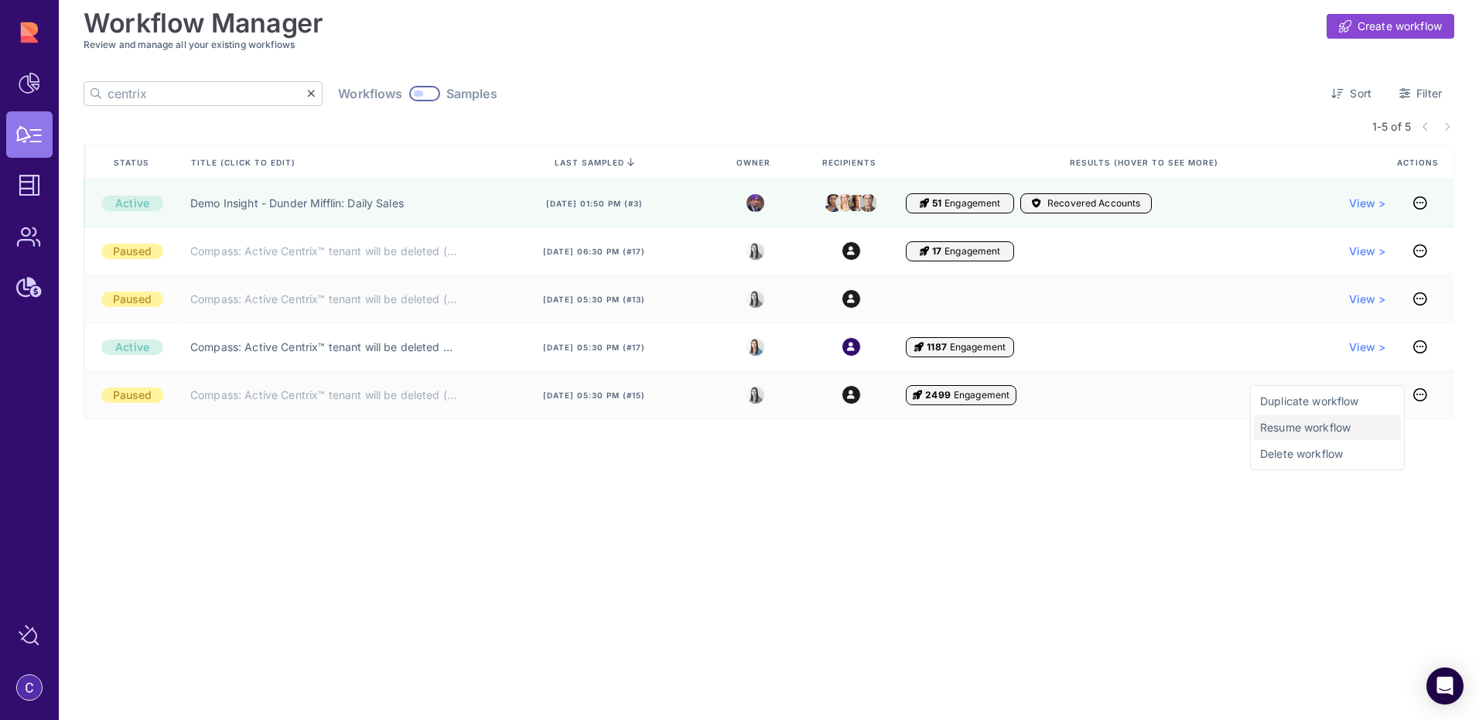
click at [1137, 430] on span "Resume workflow" at bounding box center [1327, 427] width 135 height 15
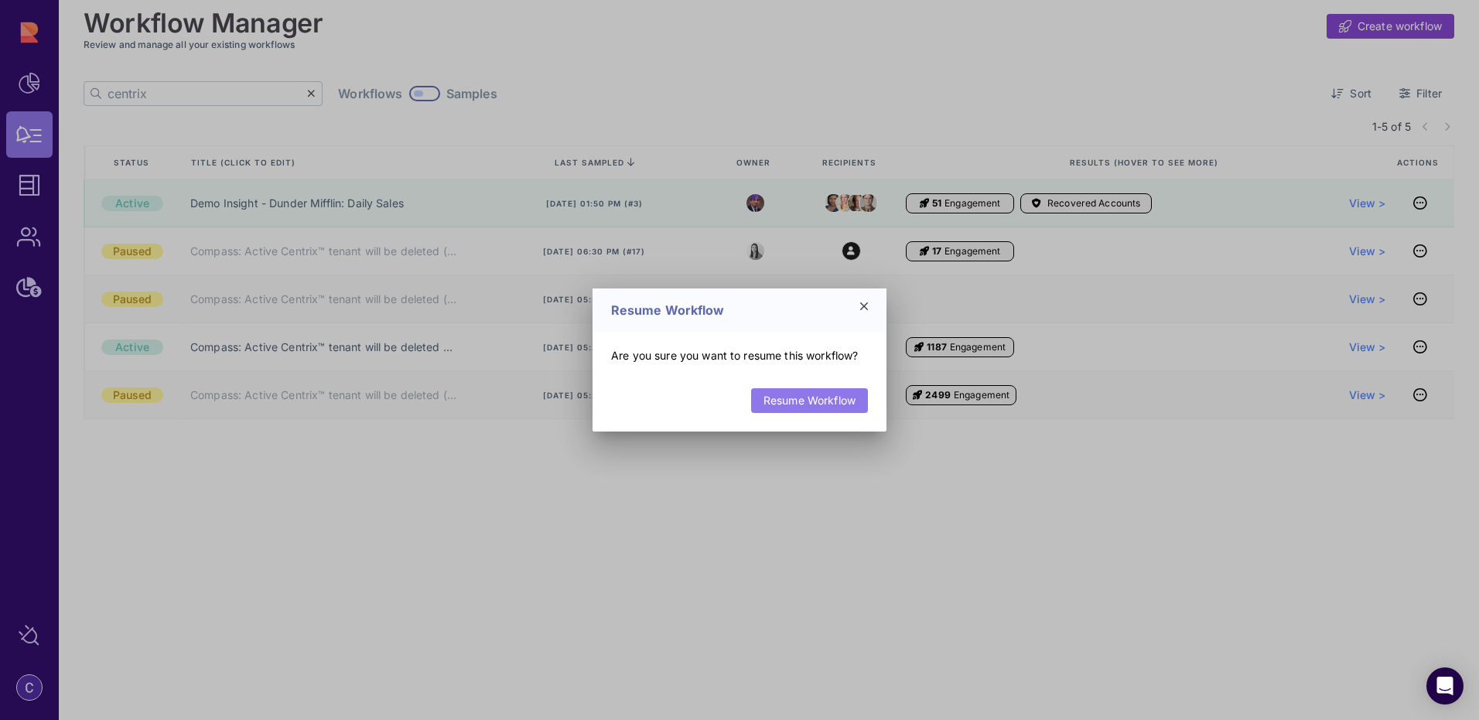
click at [806, 405] on link "Resume Workflow" at bounding box center [809, 400] width 117 height 25
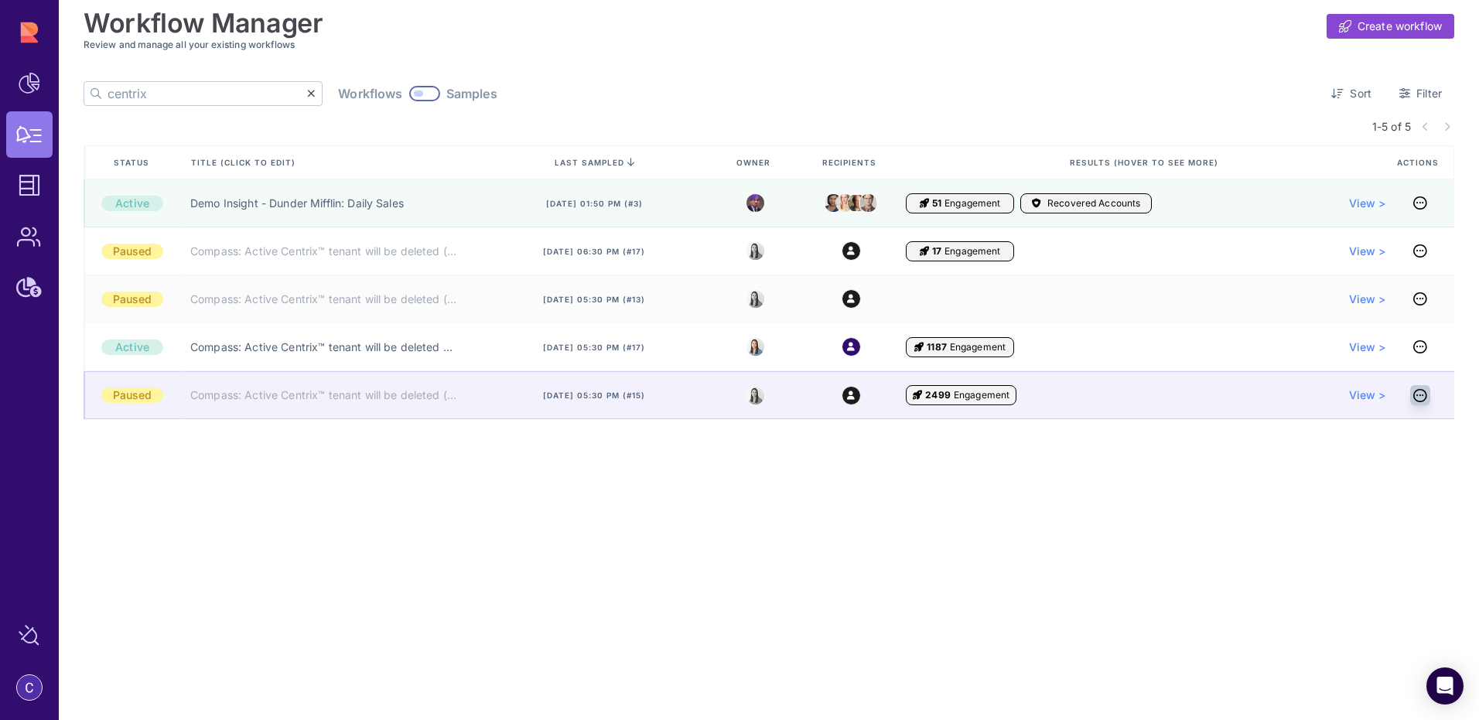
click at [1137, 396] on icon at bounding box center [1421, 395] width 14 height 1
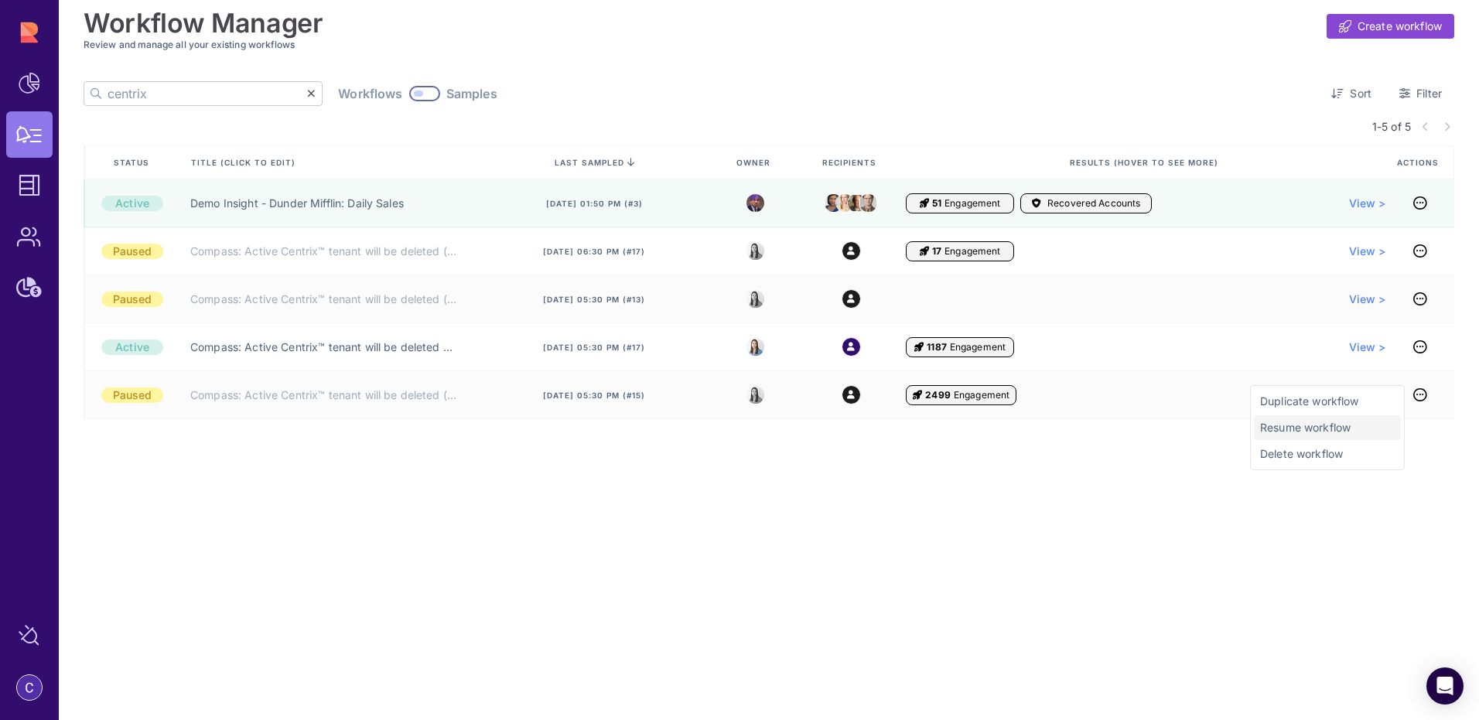
click at [1137, 426] on span "Resume workflow" at bounding box center [1327, 427] width 135 height 15
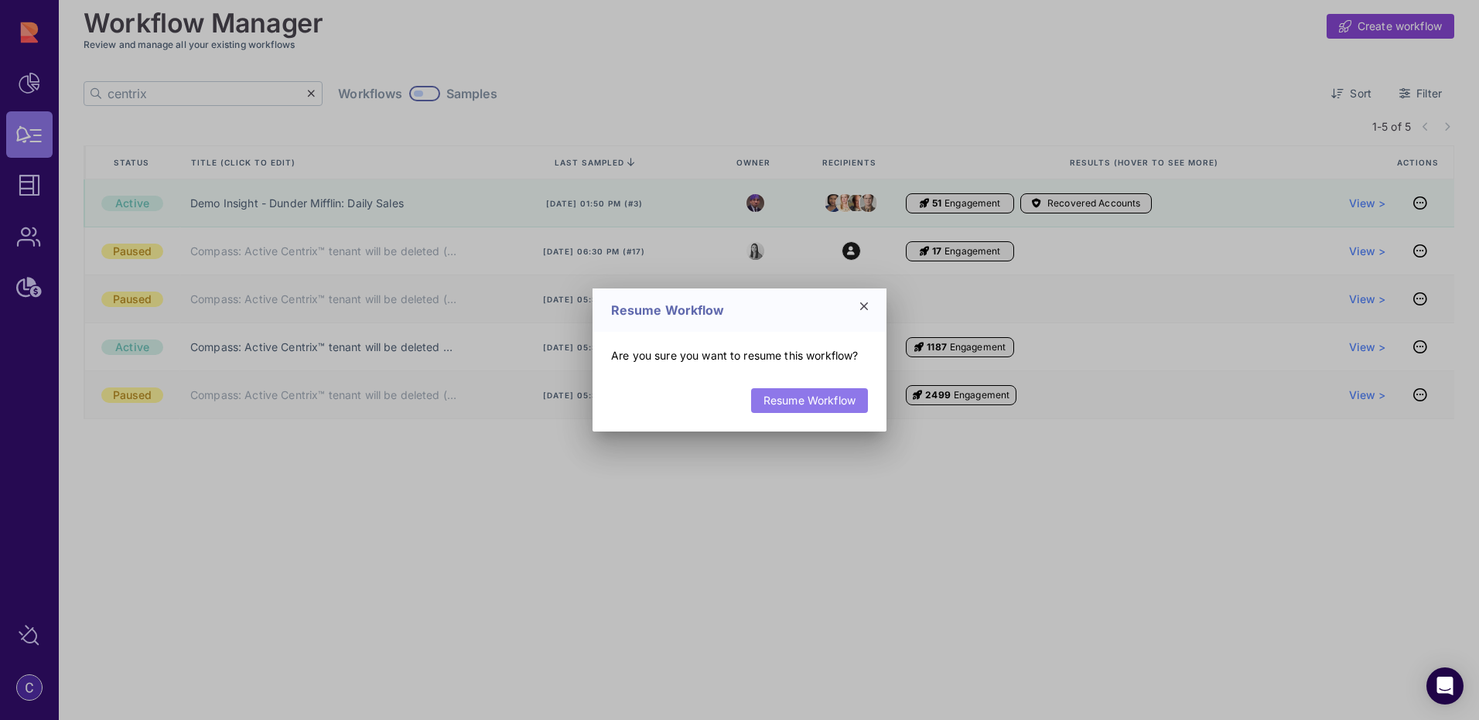
click at [851, 398] on link "Resume Workflow" at bounding box center [809, 400] width 117 height 25
